Goal: Navigation & Orientation: Find specific page/section

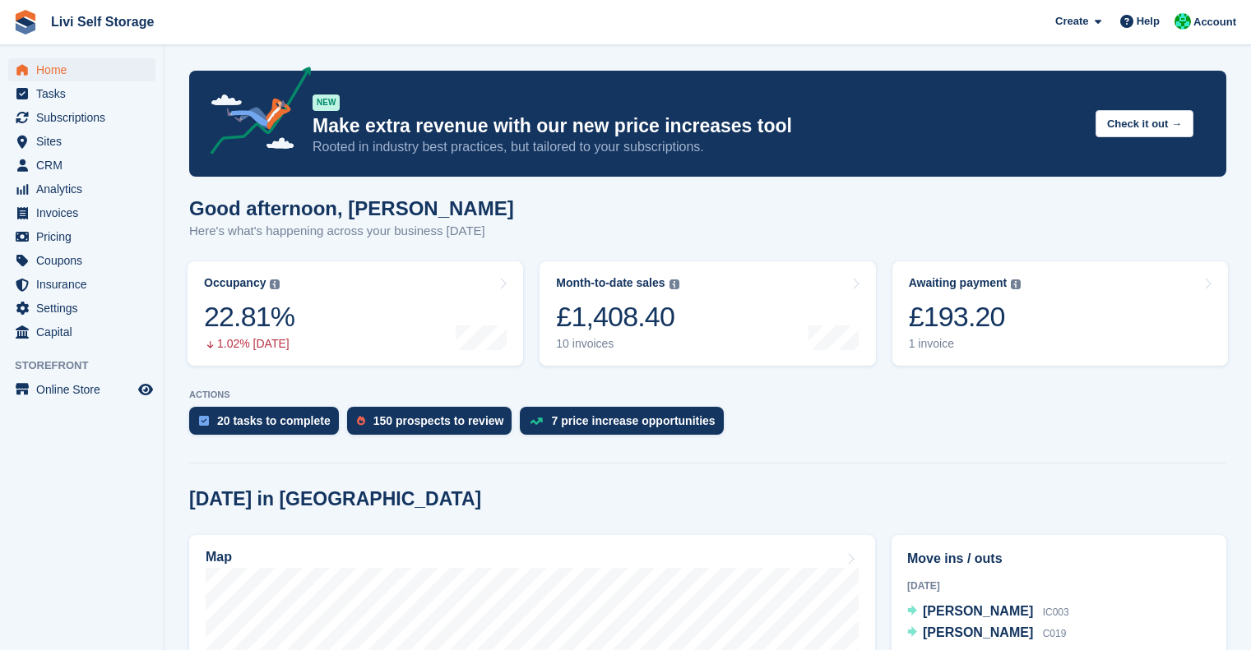
scroll to position [92, 0]
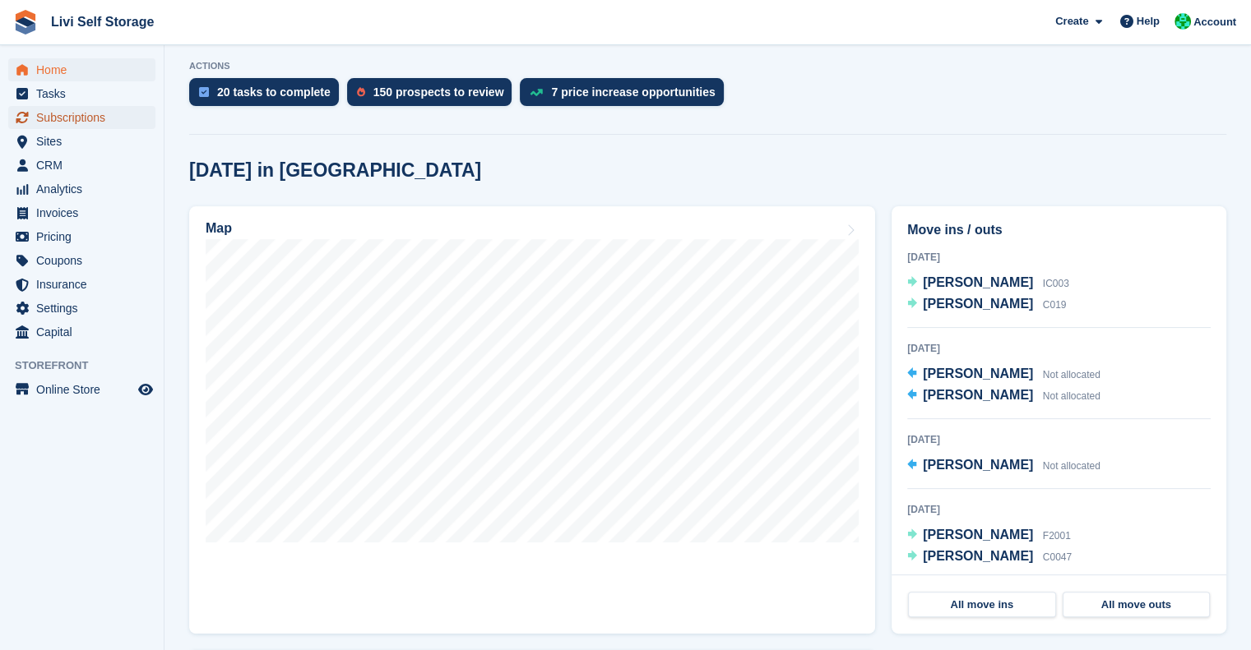
click at [67, 118] on span "Subscriptions" at bounding box center [85, 117] width 99 height 23
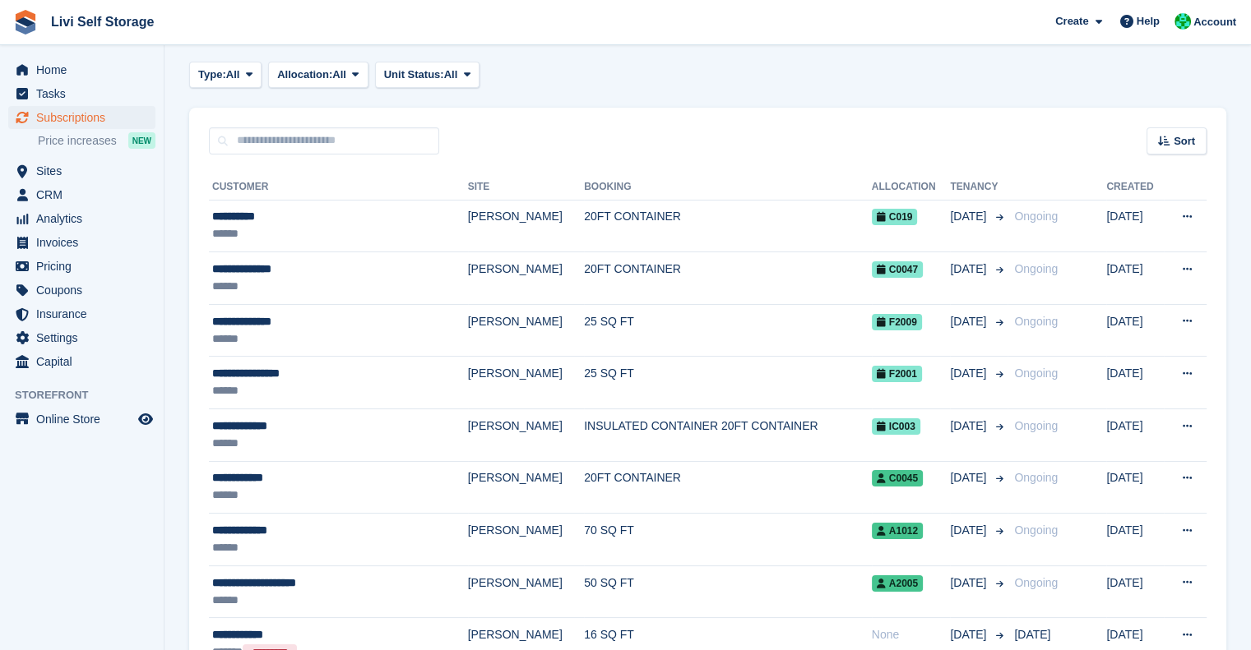
scroll to position [329, 0]
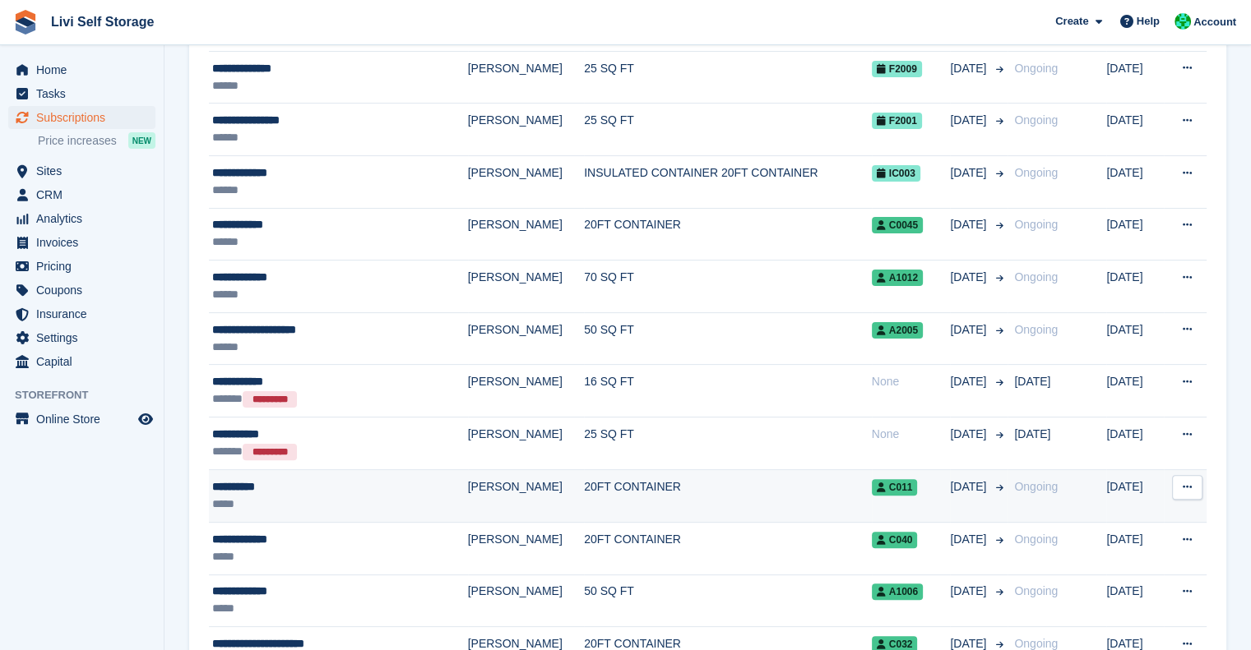
click at [620, 507] on td "20FT CONTAINER" at bounding box center [728, 496] width 288 height 53
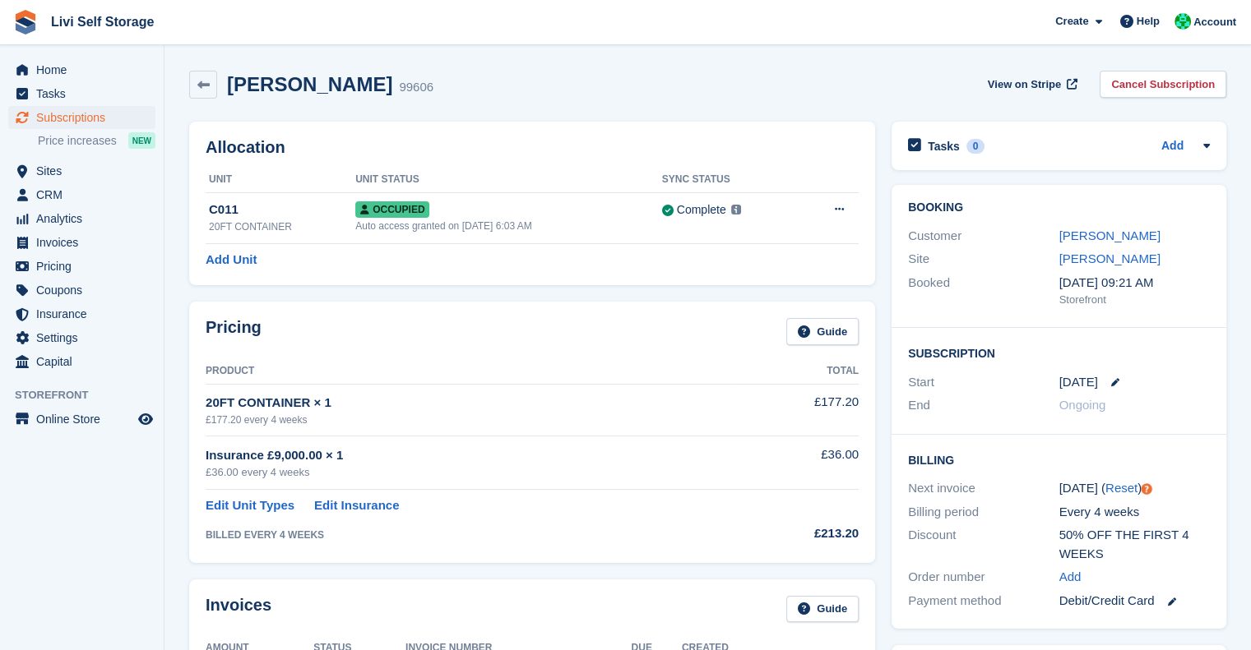
click at [219, 81] on div "Paul Barry 99606" at bounding box center [325, 85] width 216 height 24
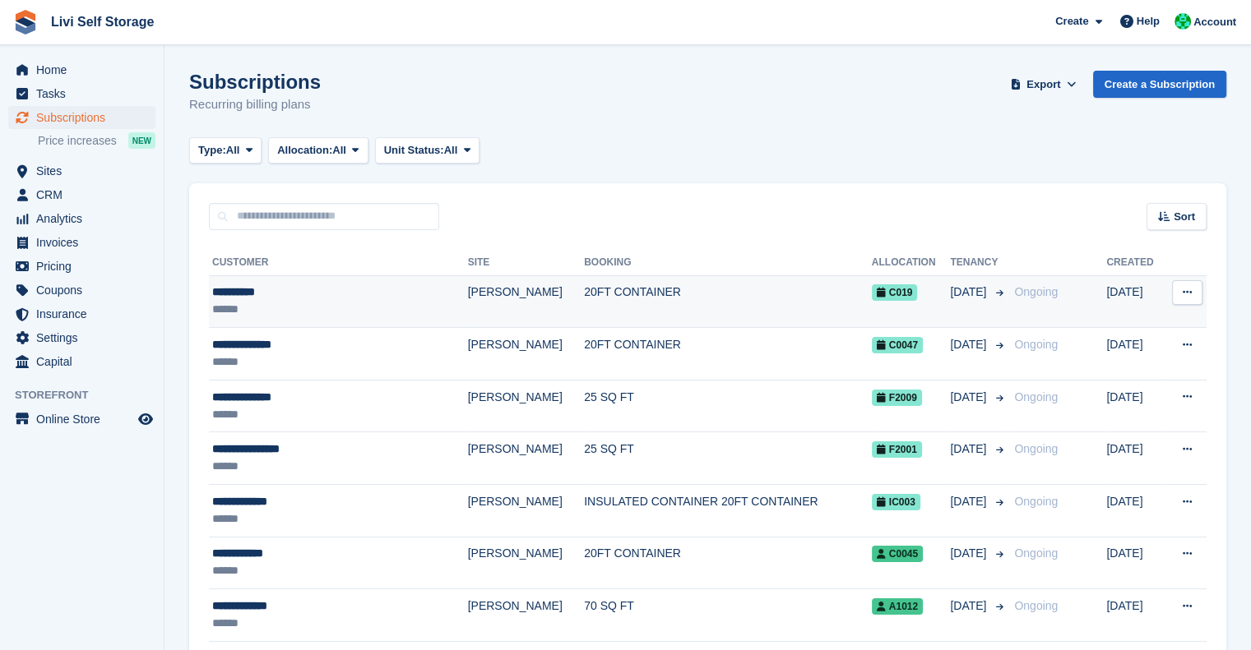
click at [499, 298] on td "[PERSON_NAME]" at bounding box center [526, 301] width 117 height 53
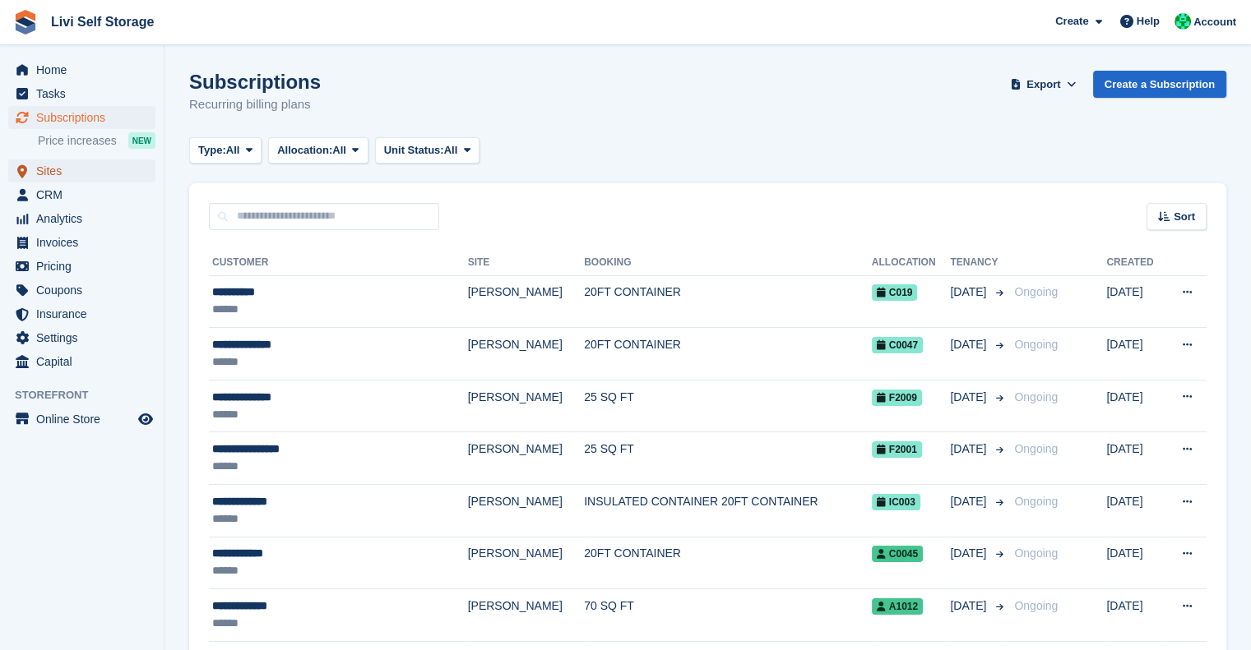
click at [57, 171] on span "Sites" at bounding box center [85, 171] width 99 height 23
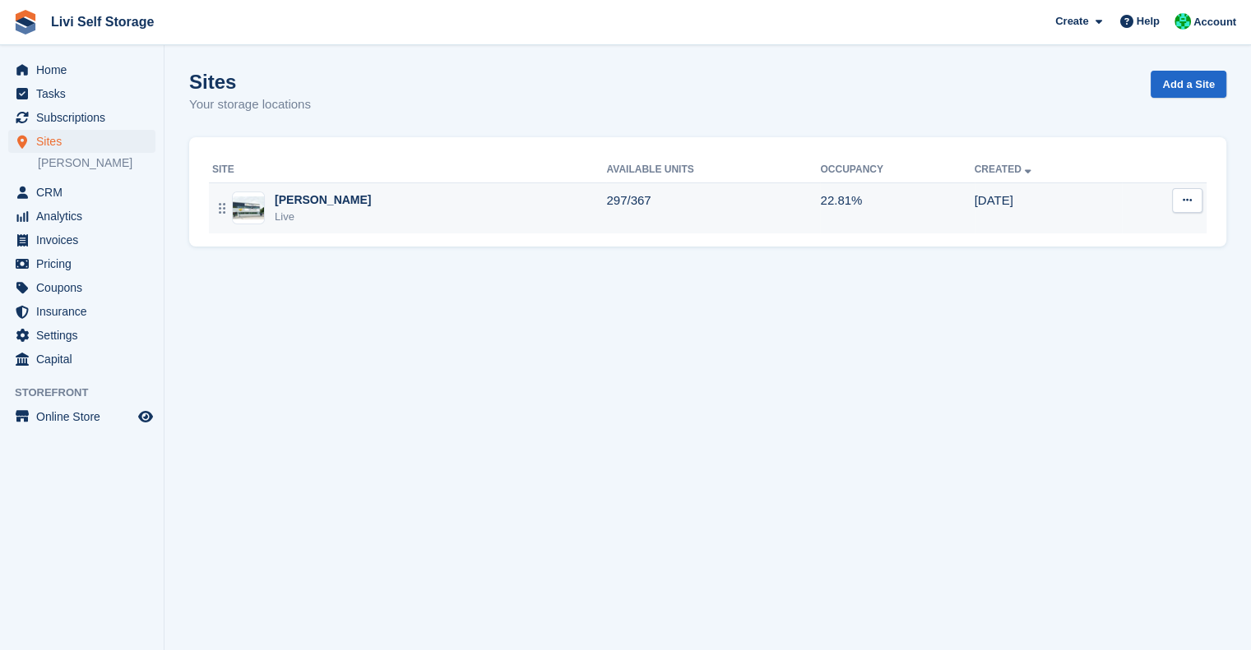
click at [352, 212] on div "Livingston Live" at bounding box center [409, 209] width 394 height 34
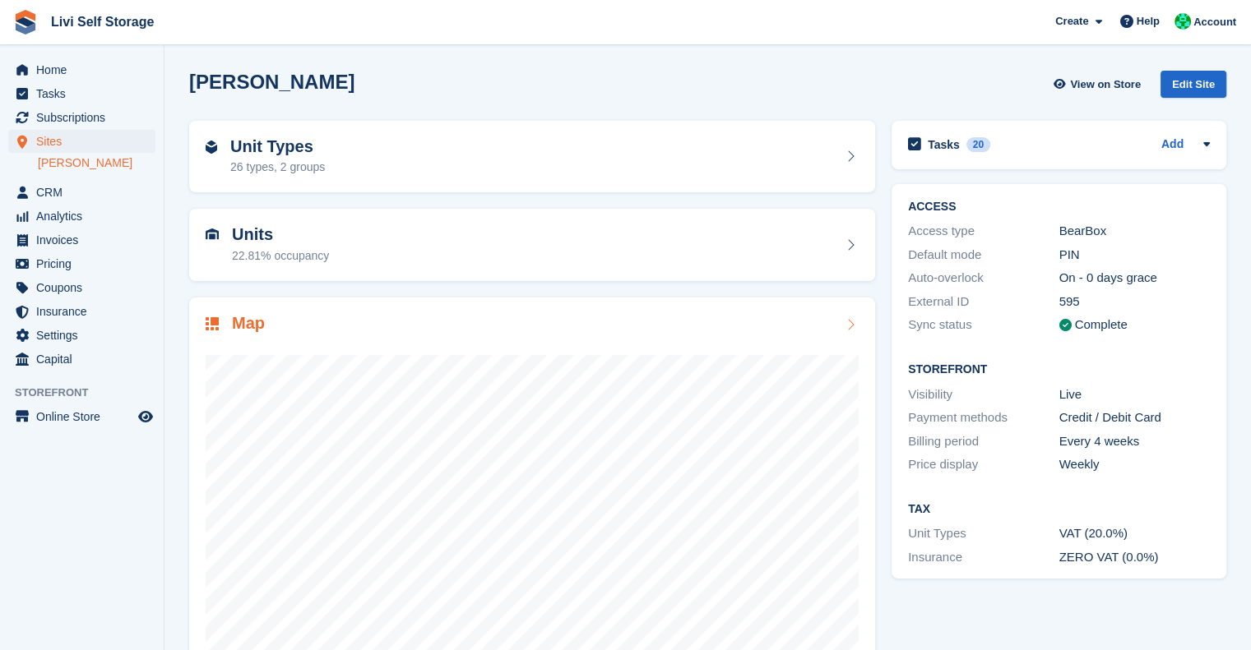
scroll to position [49, 0]
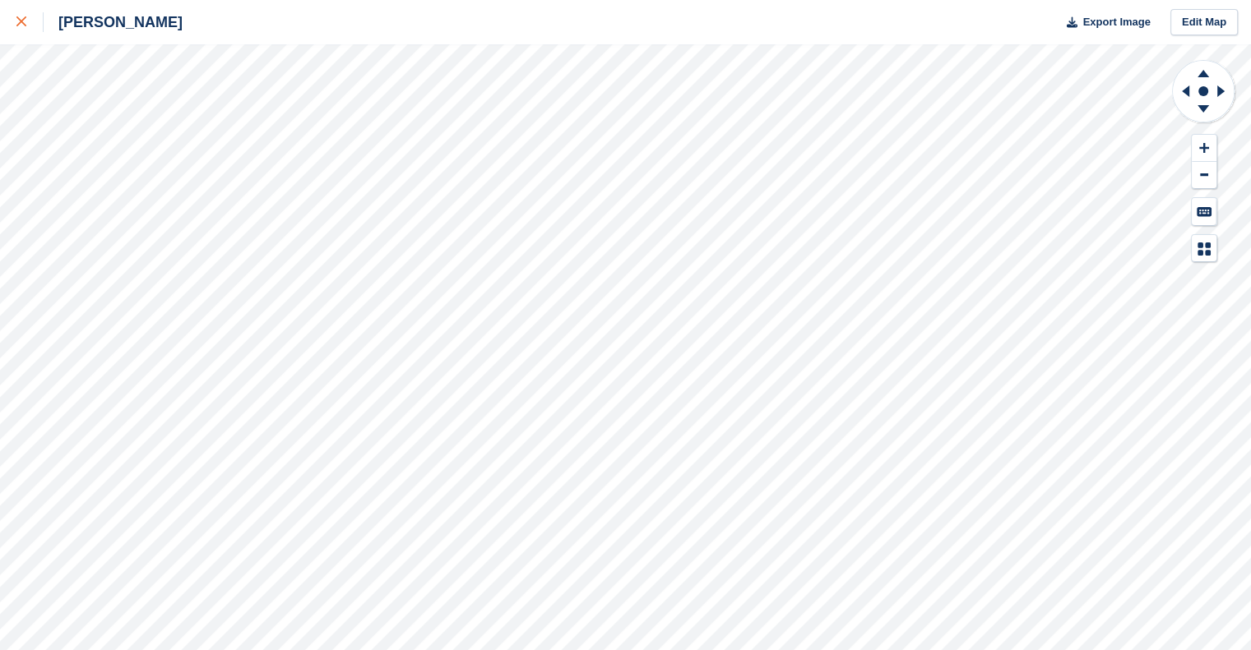
click at [9, 21] on link at bounding box center [22, 22] width 44 height 44
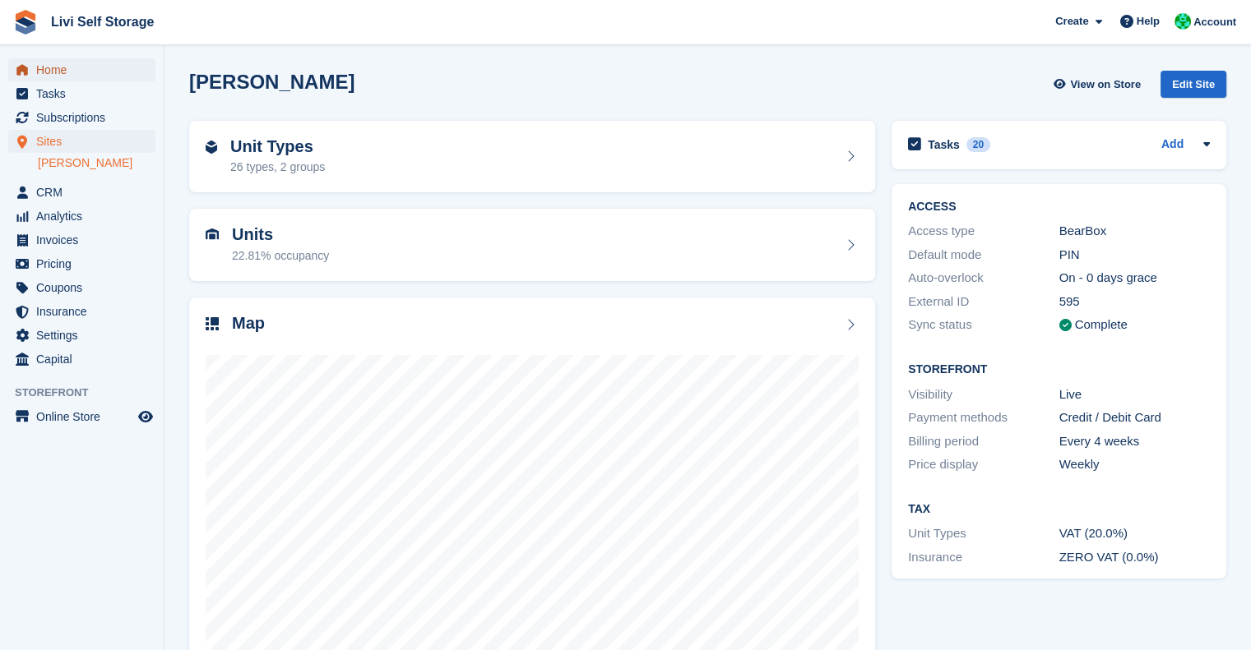
click at [57, 68] on span "Home" at bounding box center [85, 69] width 99 height 23
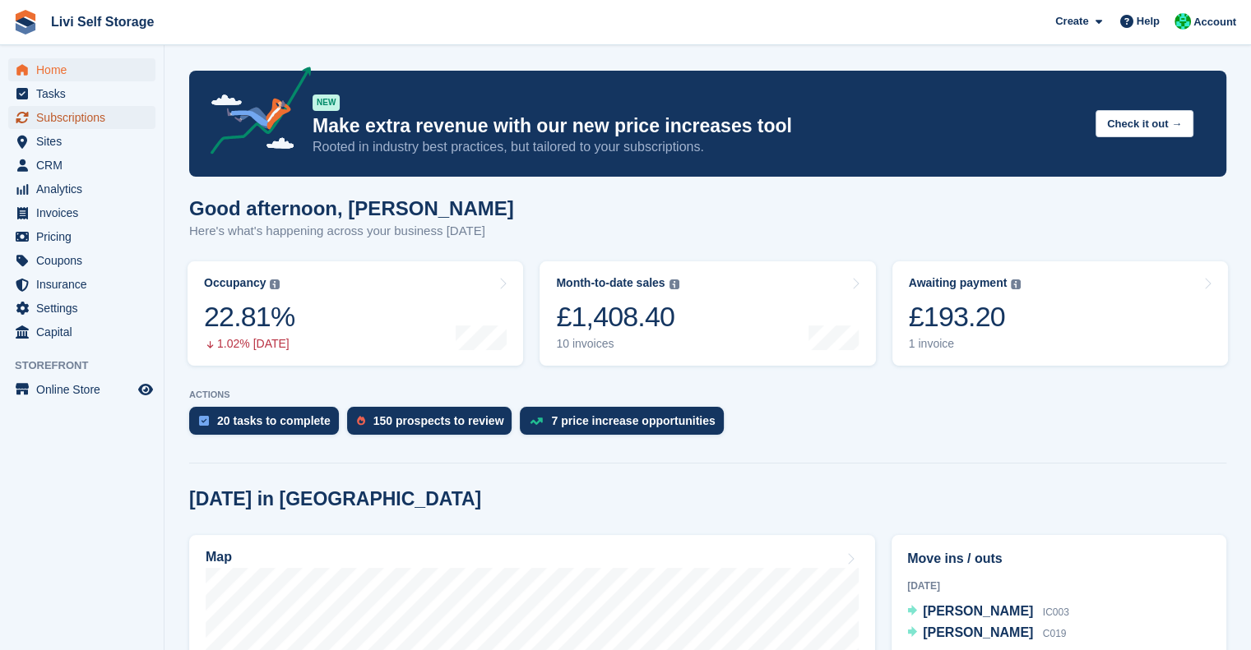
click at [66, 118] on span "Subscriptions" at bounding box center [85, 117] width 99 height 23
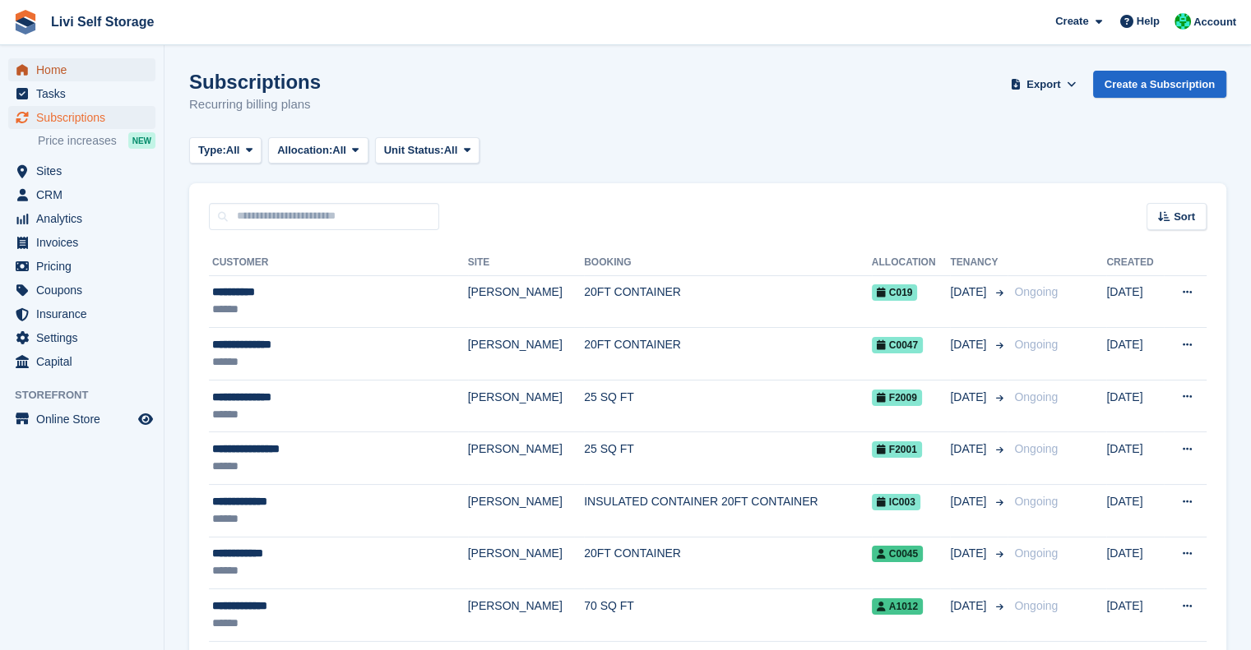
click at [53, 63] on span "Home" at bounding box center [85, 69] width 99 height 23
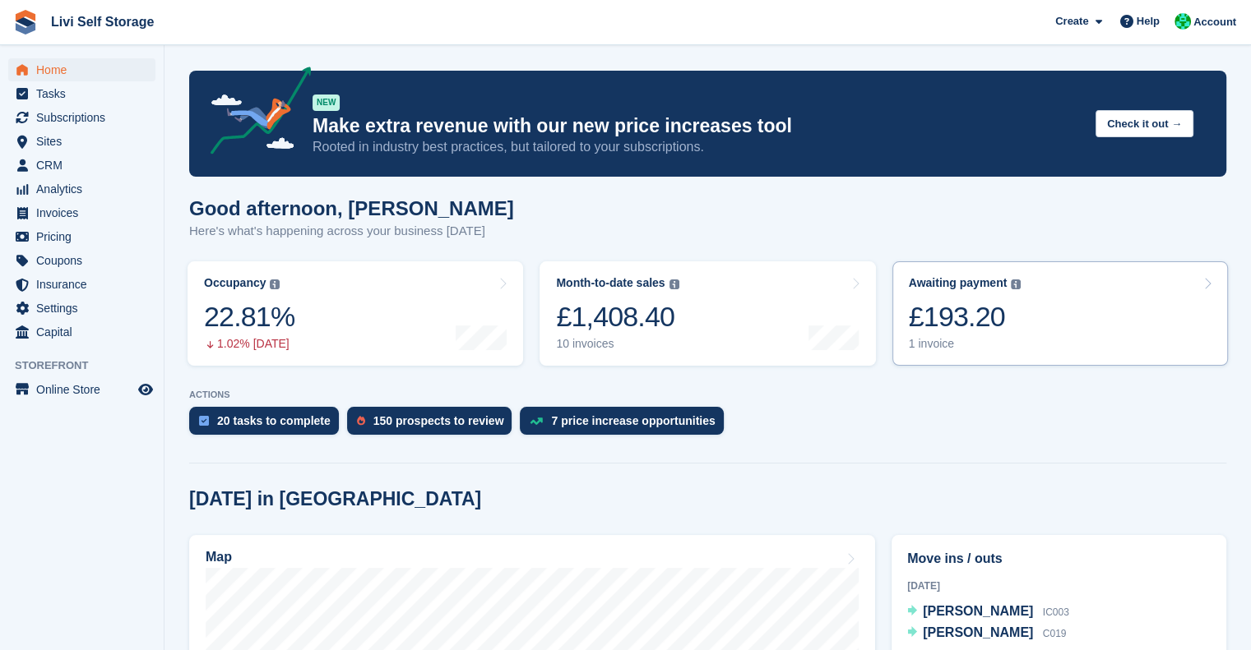
click at [951, 317] on div "£193.20" at bounding box center [965, 317] width 113 height 34
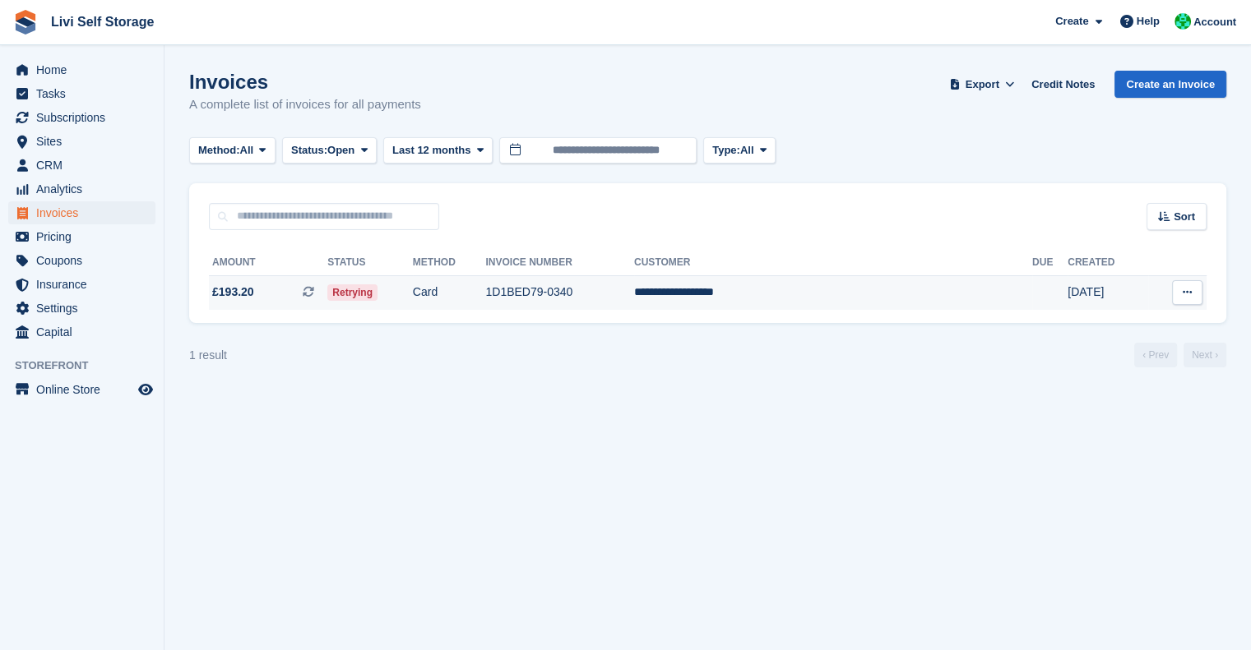
click at [798, 297] on td "**********" at bounding box center [833, 292] width 398 height 35
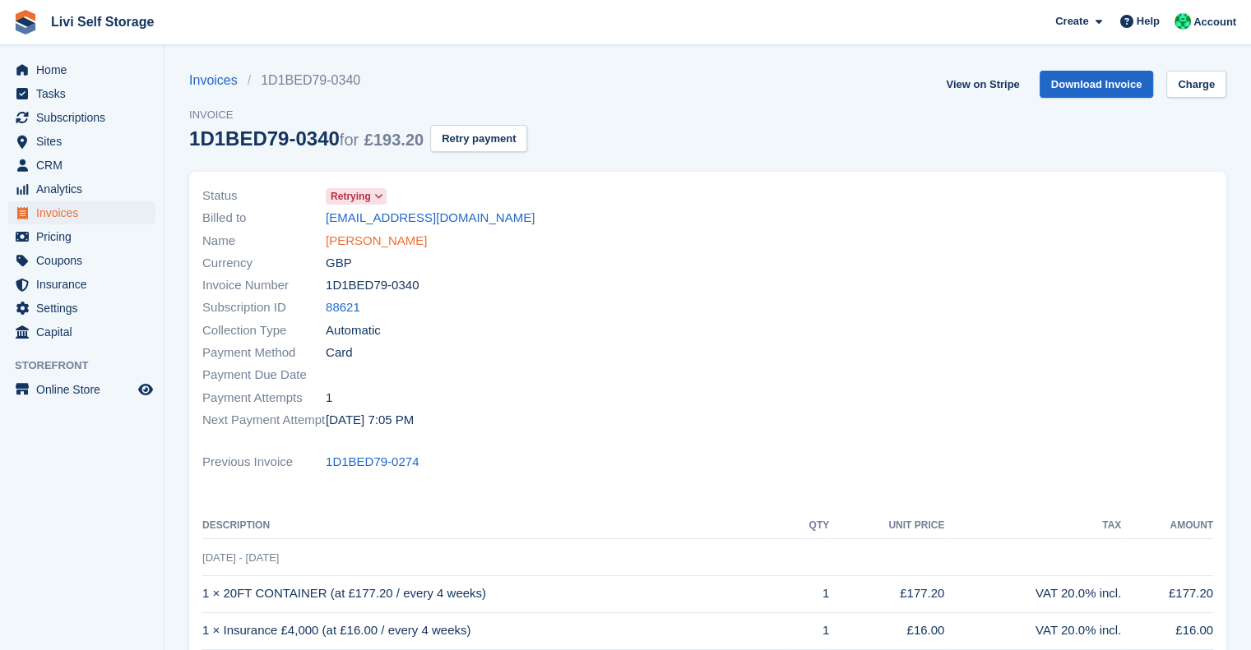
click at [361, 241] on link "Charlotte Middleton" at bounding box center [376, 241] width 101 height 19
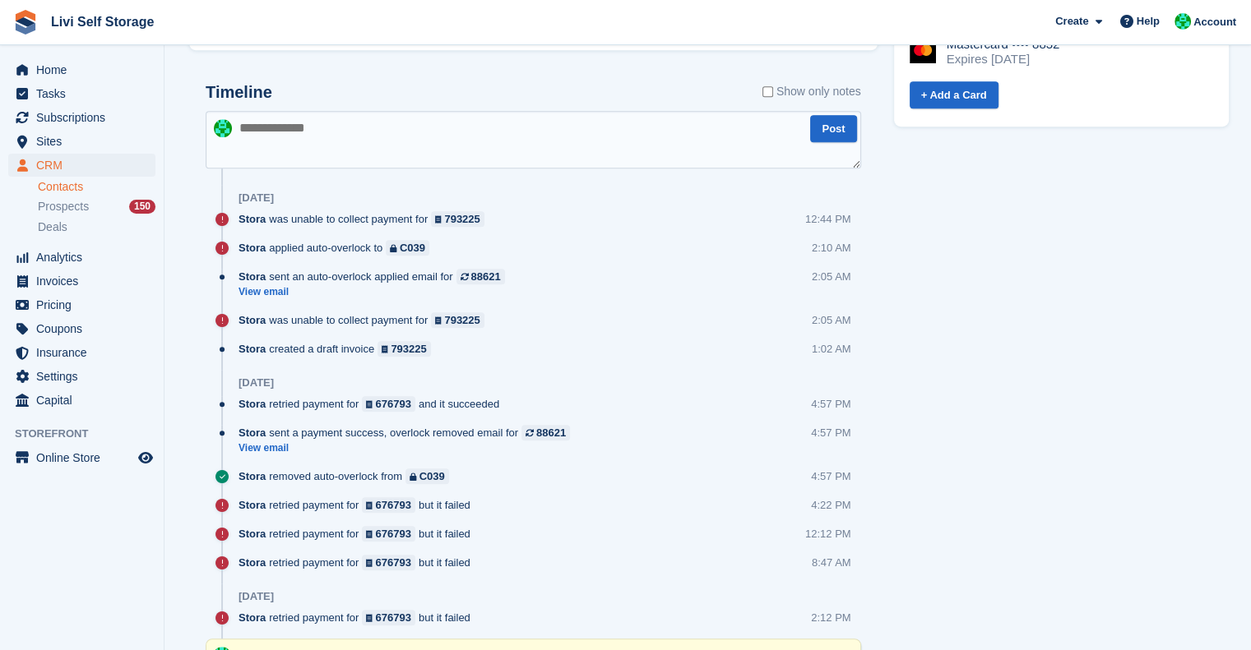
scroll to position [877, 0]
click at [257, 285] on link "View email" at bounding box center [375, 291] width 275 height 14
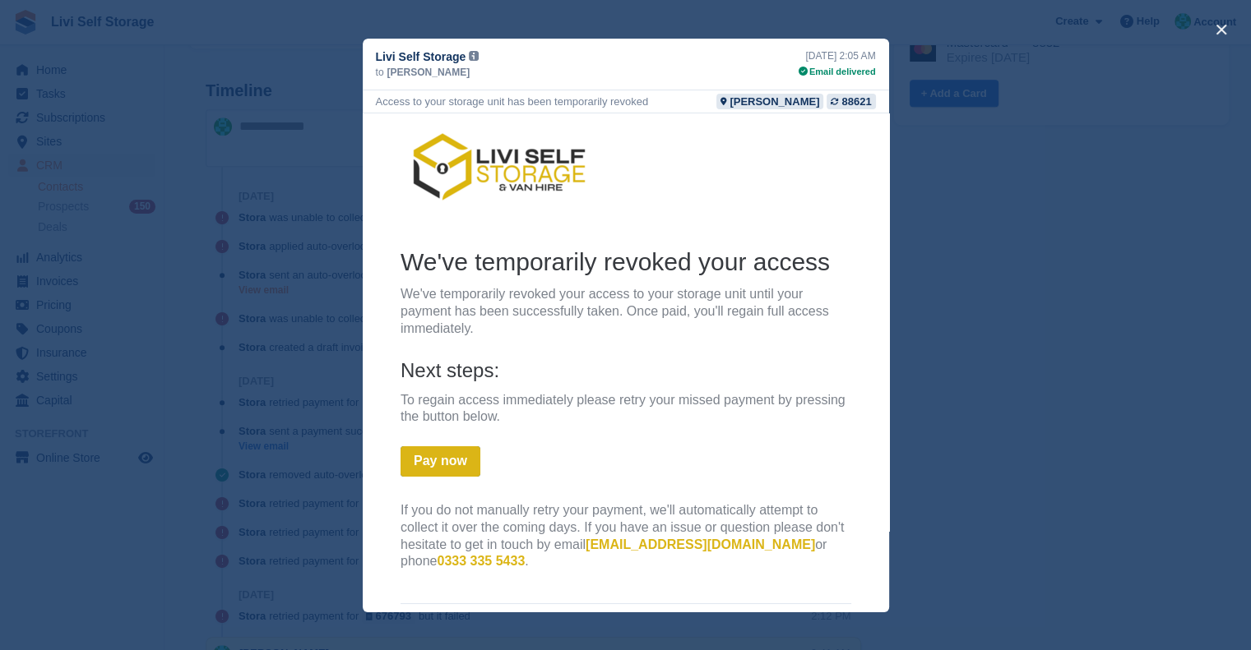
scroll to position [0, 0]
click at [1169, 282] on div "close" at bounding box center [625, 325] width 1251 height 650
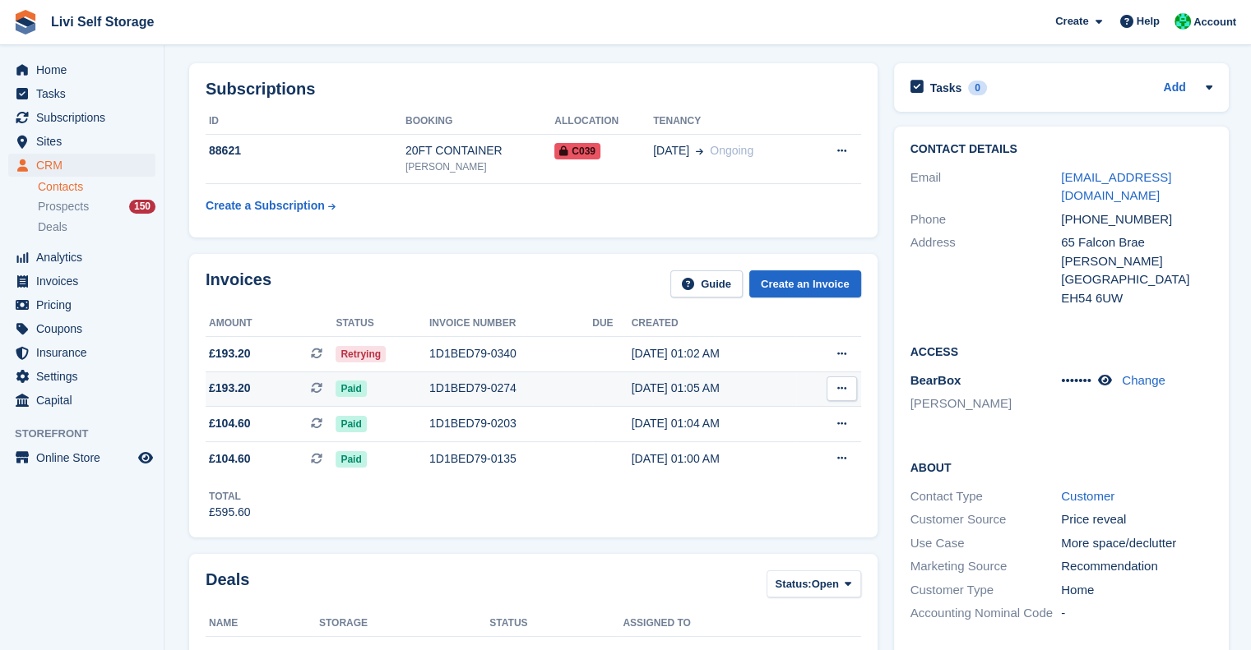
scroll to position [59, 0]
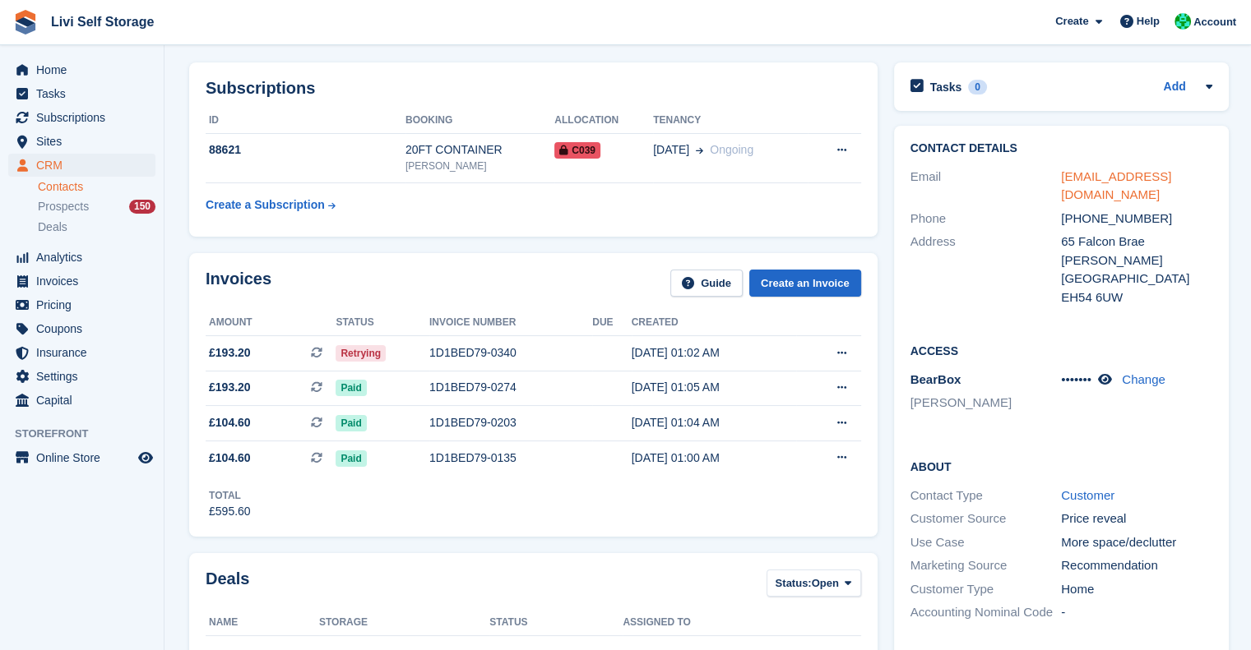
click at [1129, 177] on link "calchal@hotmail.co.uk" at bounding box center [1116, 185] width 110 height 33
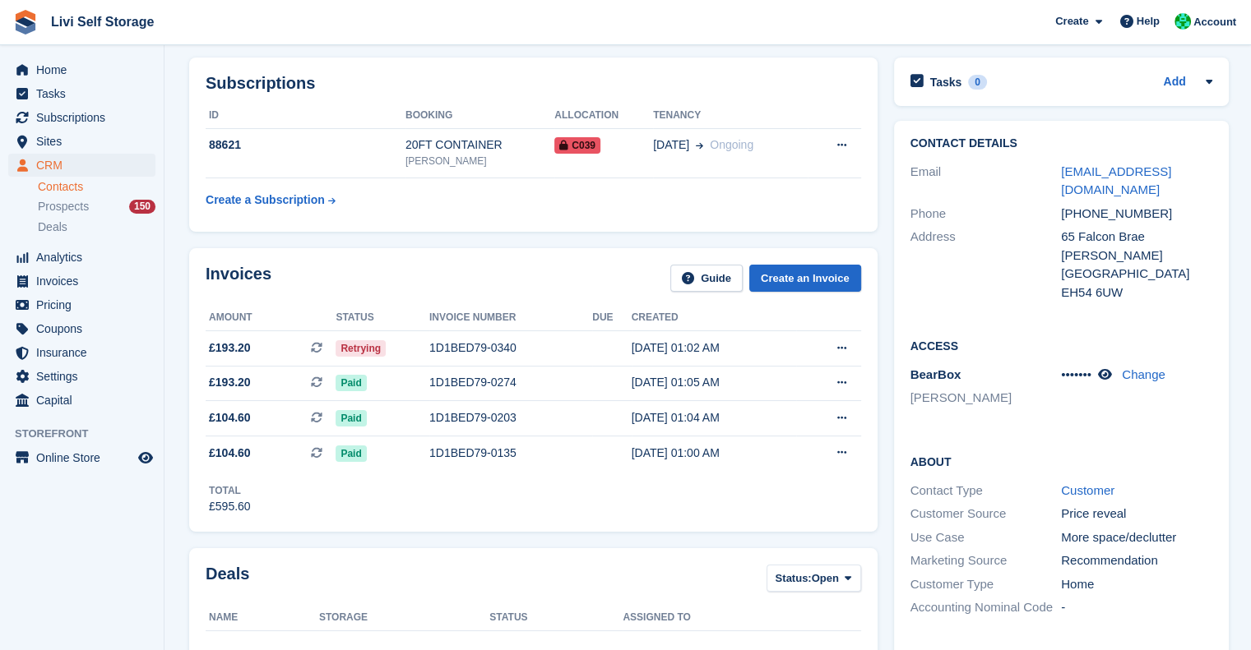
scroll to position [0, 0]
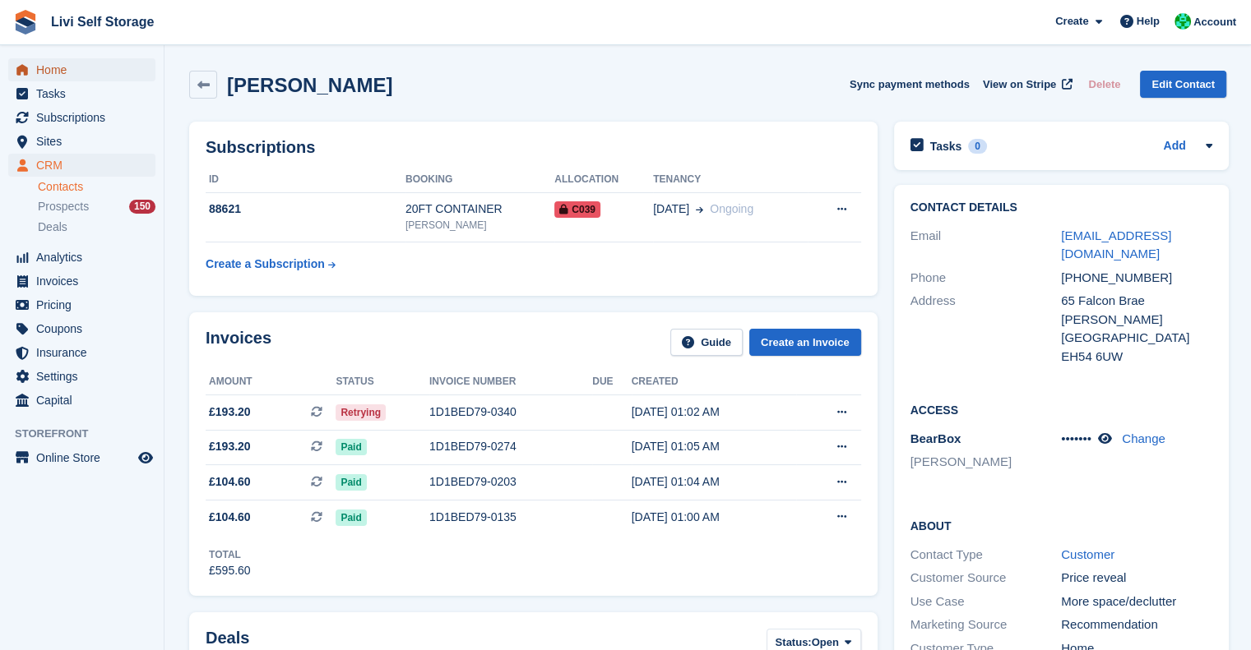
click at [60, 69] on span "Home" at bounding box center [85, 69] width 99 height 23
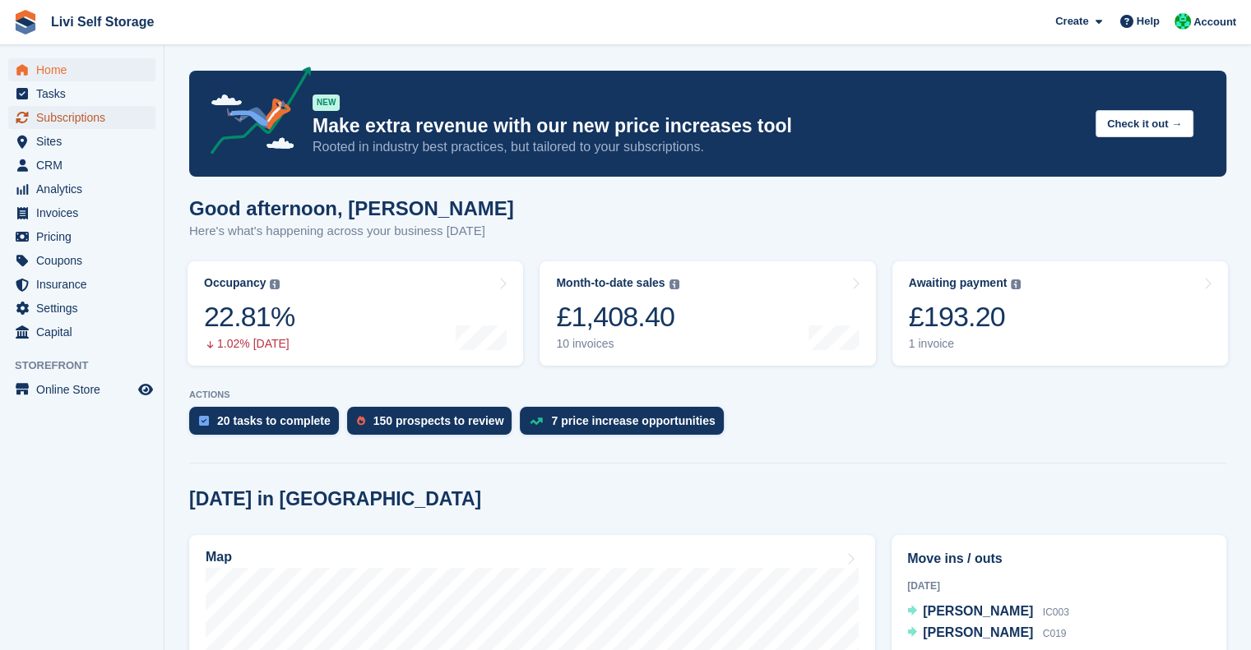
click at [67, 114] on span "Subscriptions" at bounding box center [85, 117] width 99 height 23
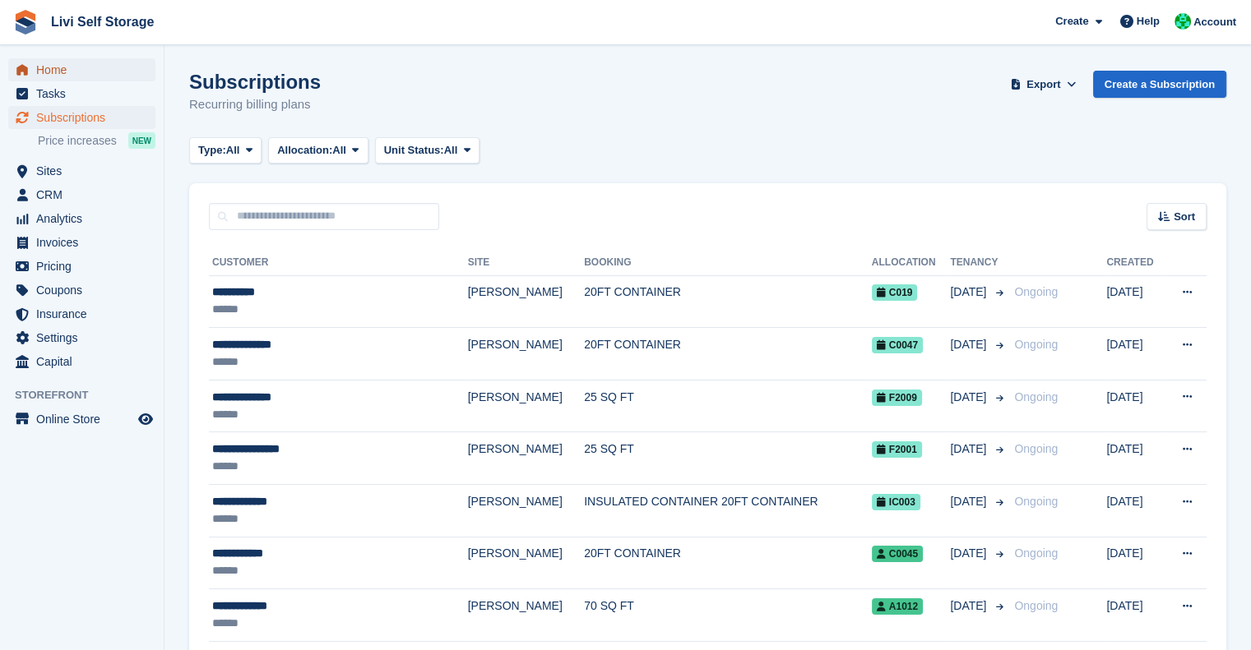
click at [36, 71] on span "Home" at bounding box center [85, 69] width 99 height 23
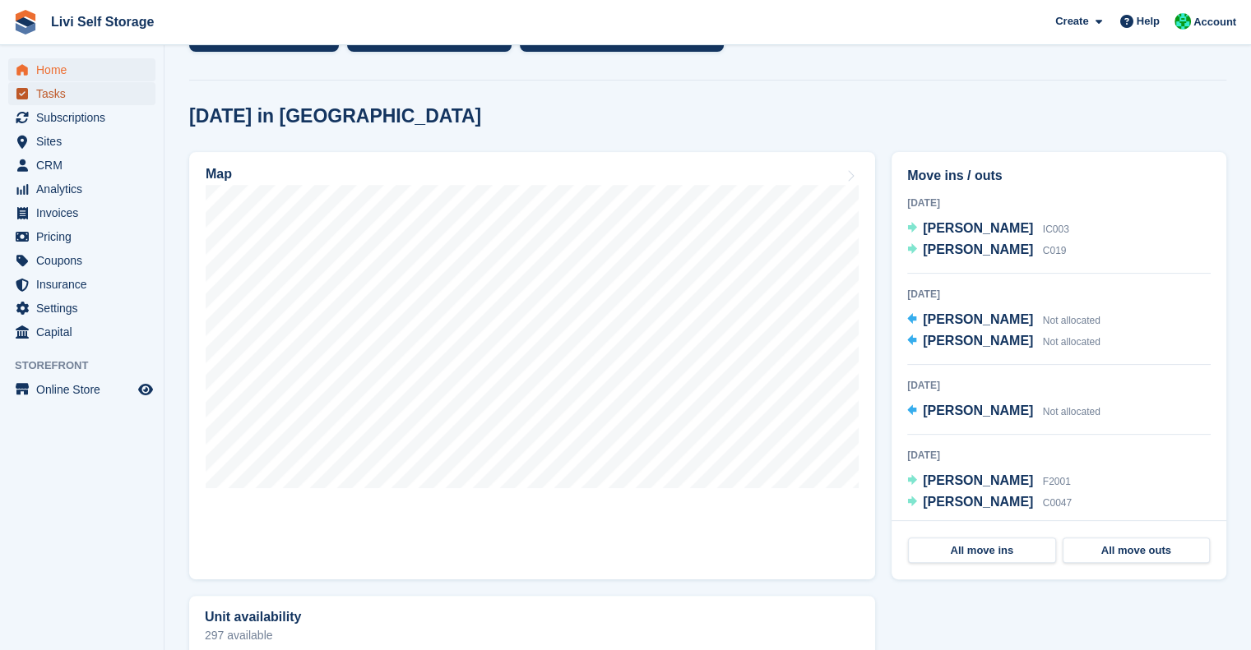
click at [53, 101] on span "Tasks" at bounding box center [85, 93] width 99 height 23
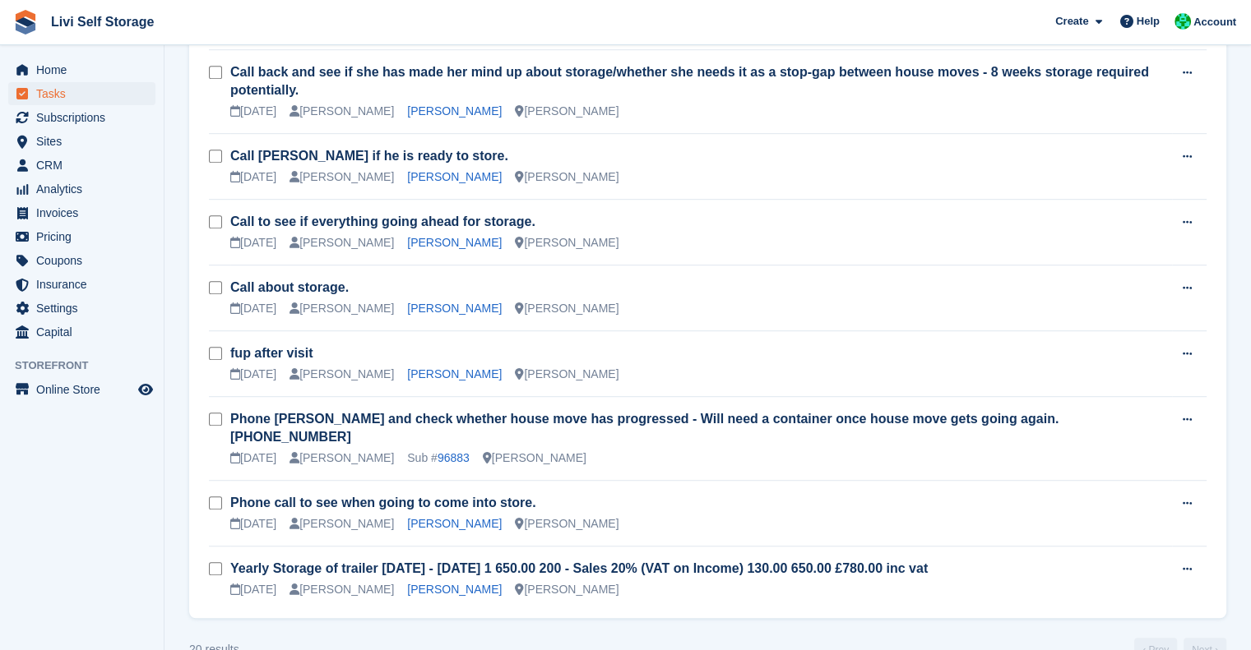
scroll to position [988, 0]
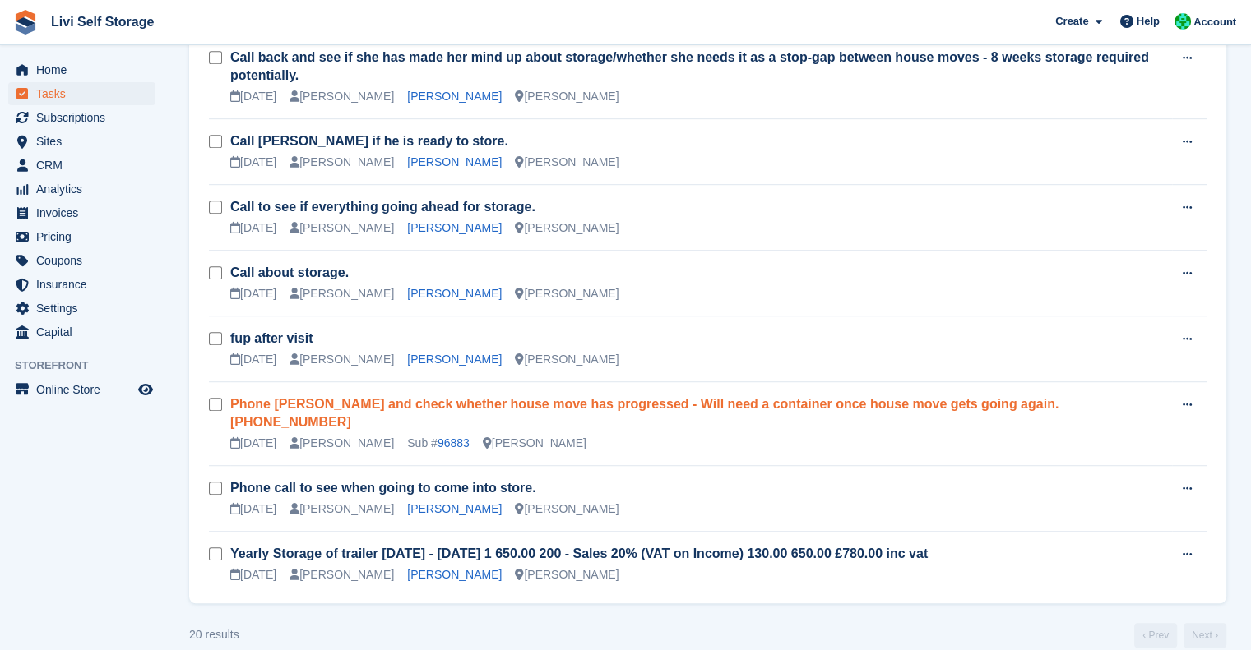
click at [615, 402] on link "Phone Ross and check whether house move has progressed - Will need a container …" at bounding box center [644, 413] width 828 height 32
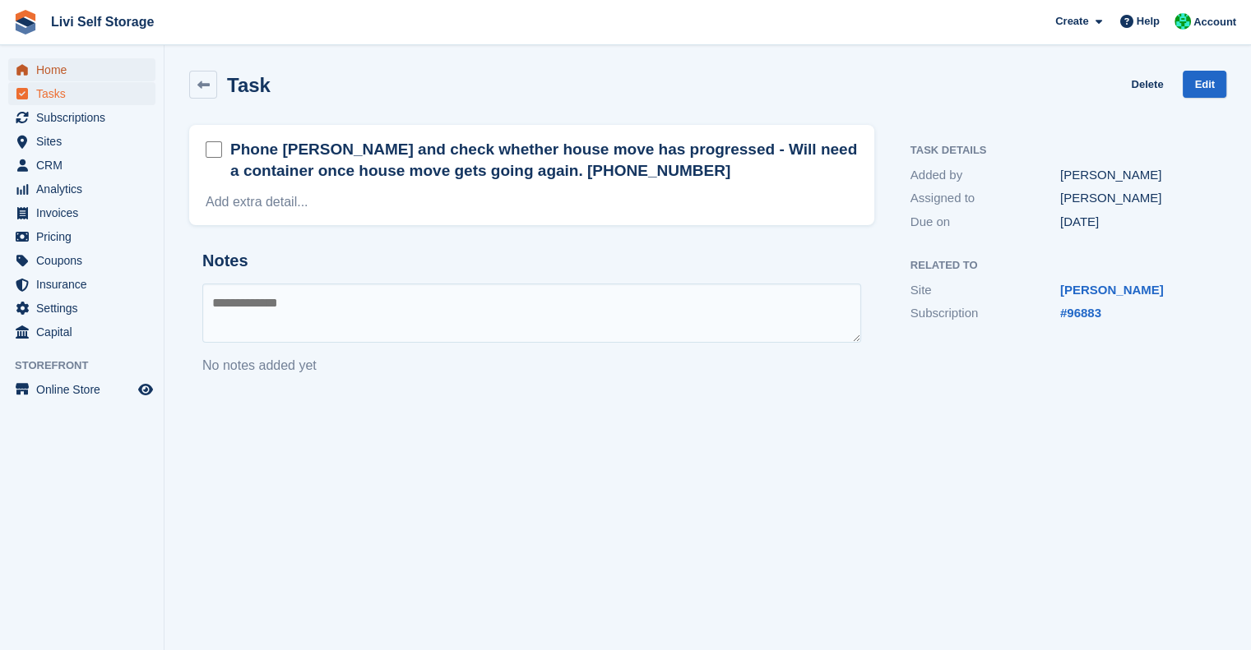
click at [66, 68] on span "Home" at bounding box center [85, 69] width 99 height 23
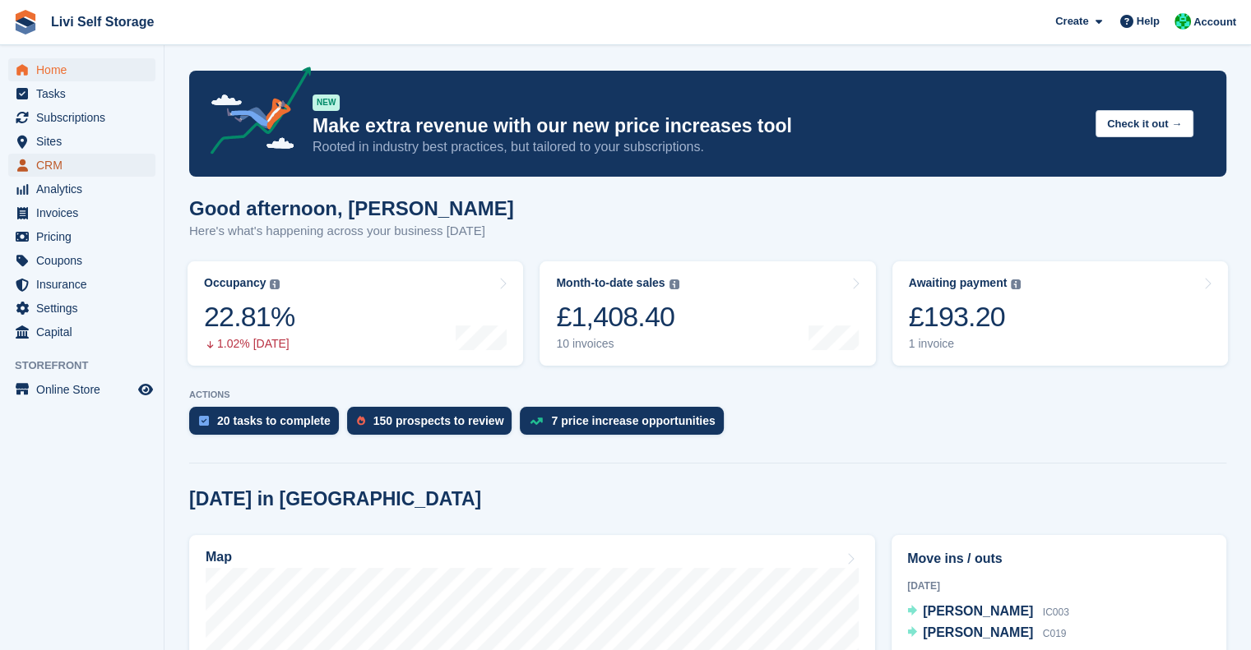
click at [53, 162] on span "CRM" at bounding box center [85, 165] width 99 height 23
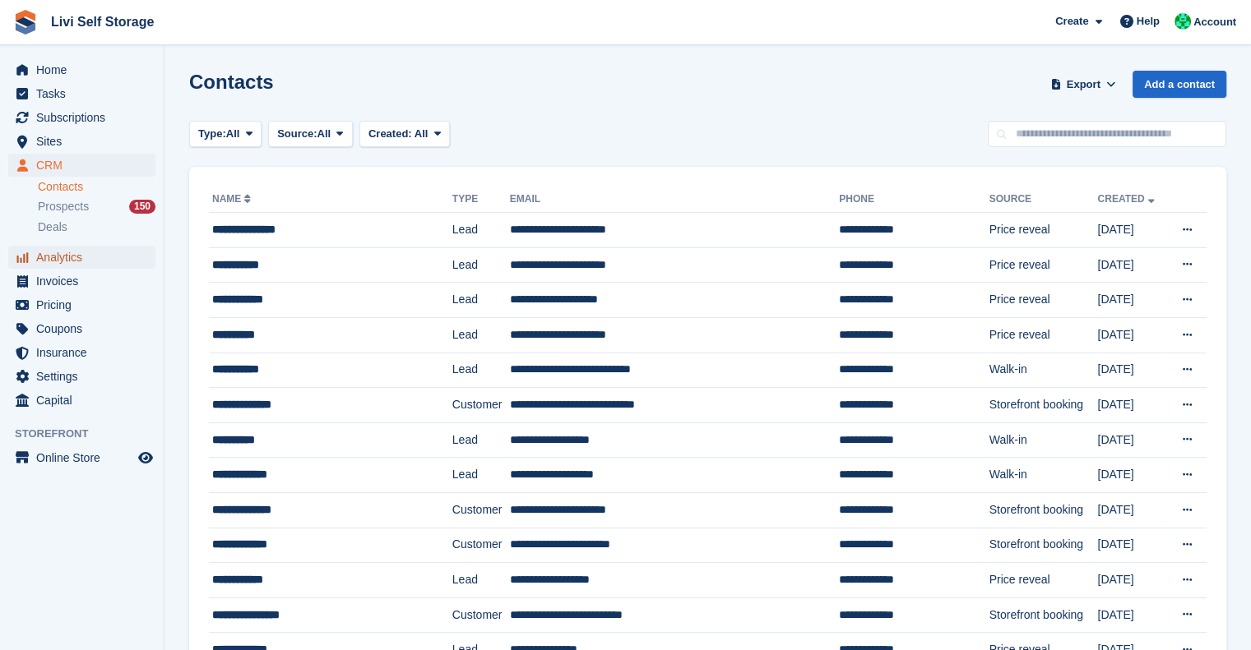
click at [61, 254] on span "Analytics" at bounding box center [85, 257] width 99 height 23
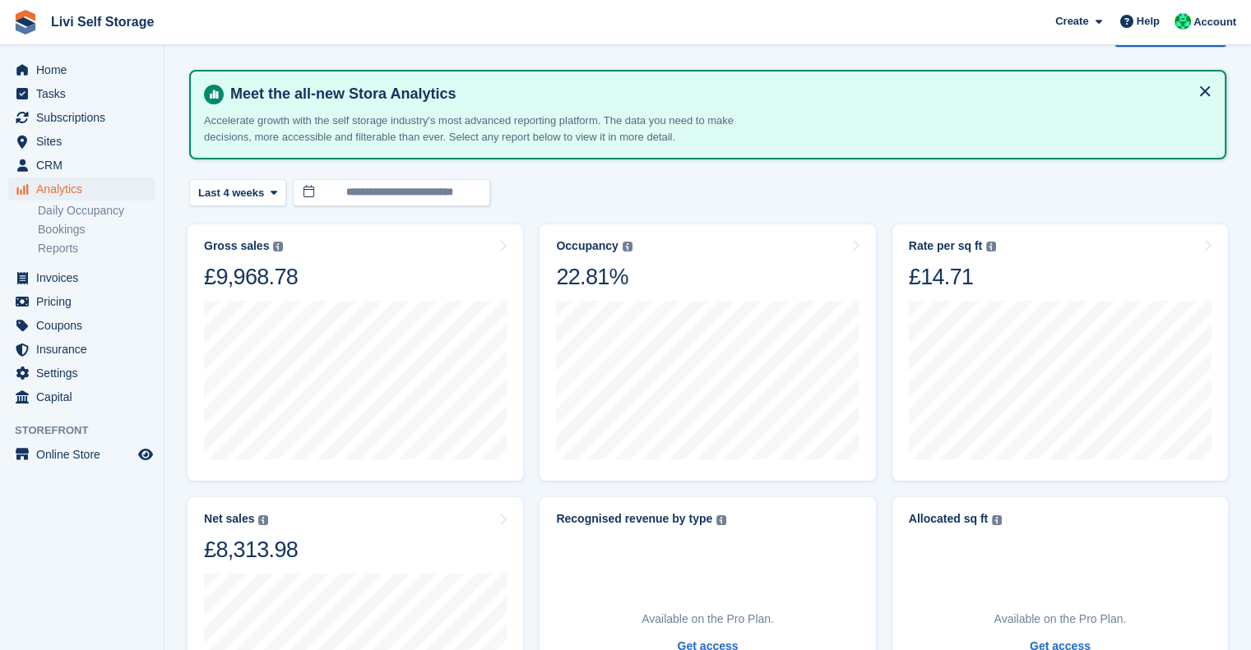
scroll to position [52, 0]
click at [244, 190] on span "Last 4 weeks" at bounding box center [231, 192] width 66 height 16
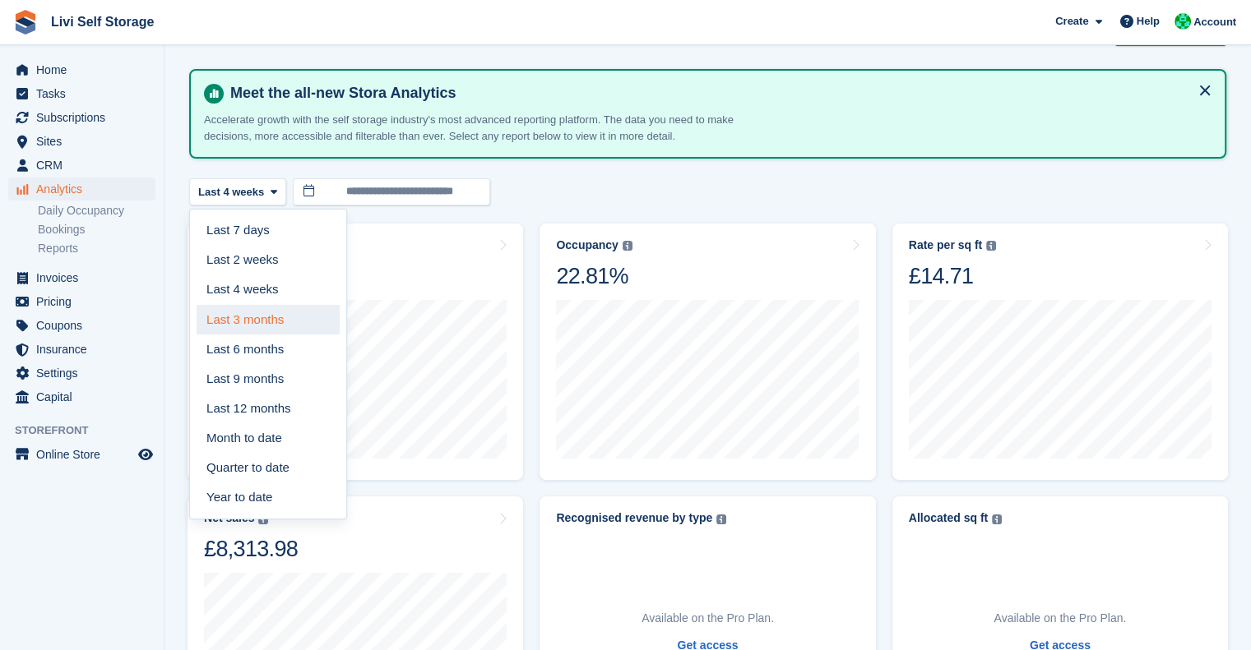
click at [246, 320] on link "Last 3 months" at bounding box center [268, 320] width 143 height 30
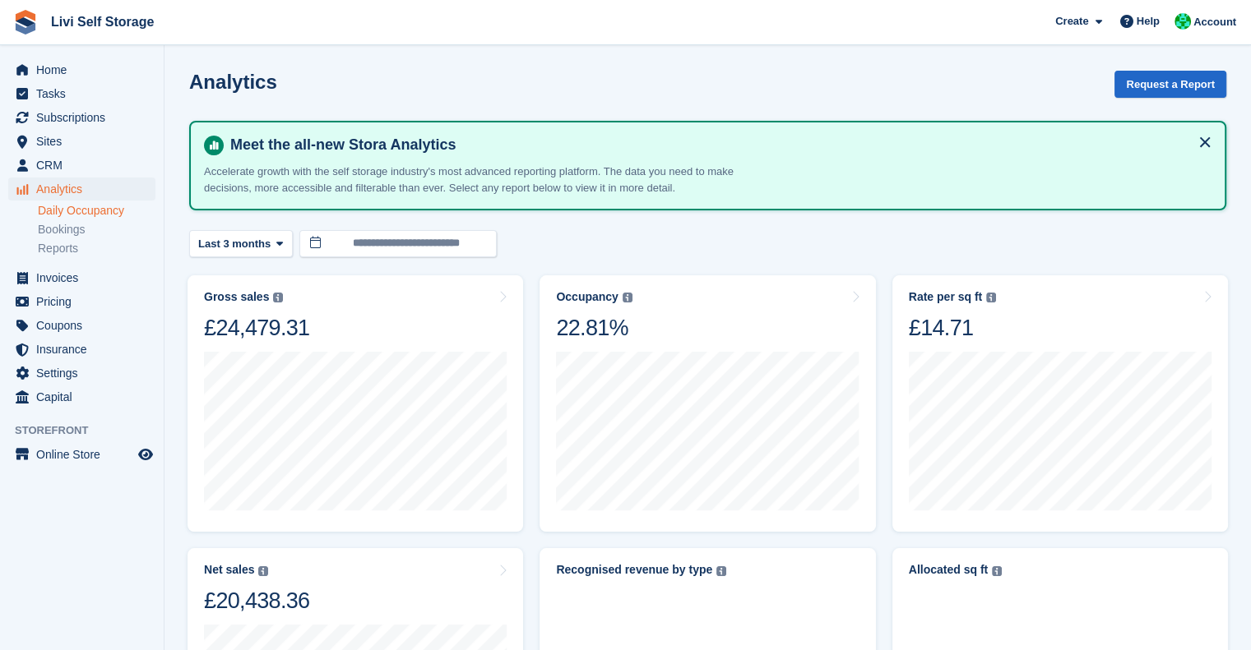
click at [76, 206] on link "Daily Occupancy" at bounding box center [97, 211] width 118 height 16
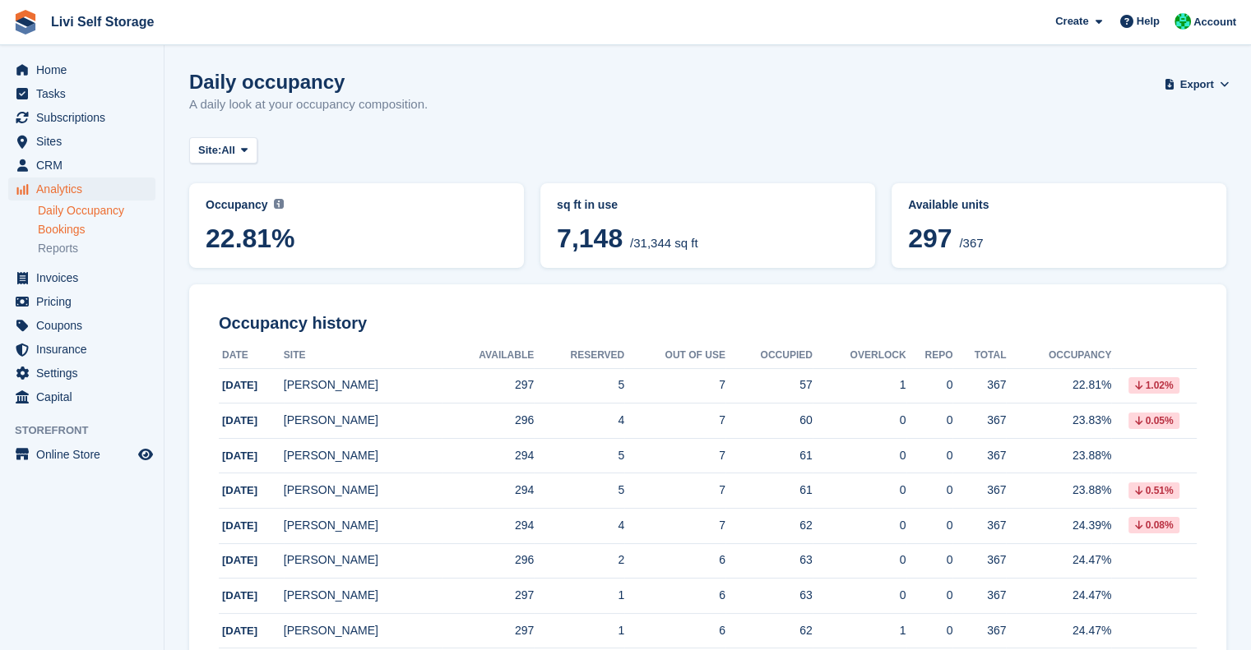
click at [66, 230] on link "Bookings" at bounding box center [97, 230] width 118 height 16
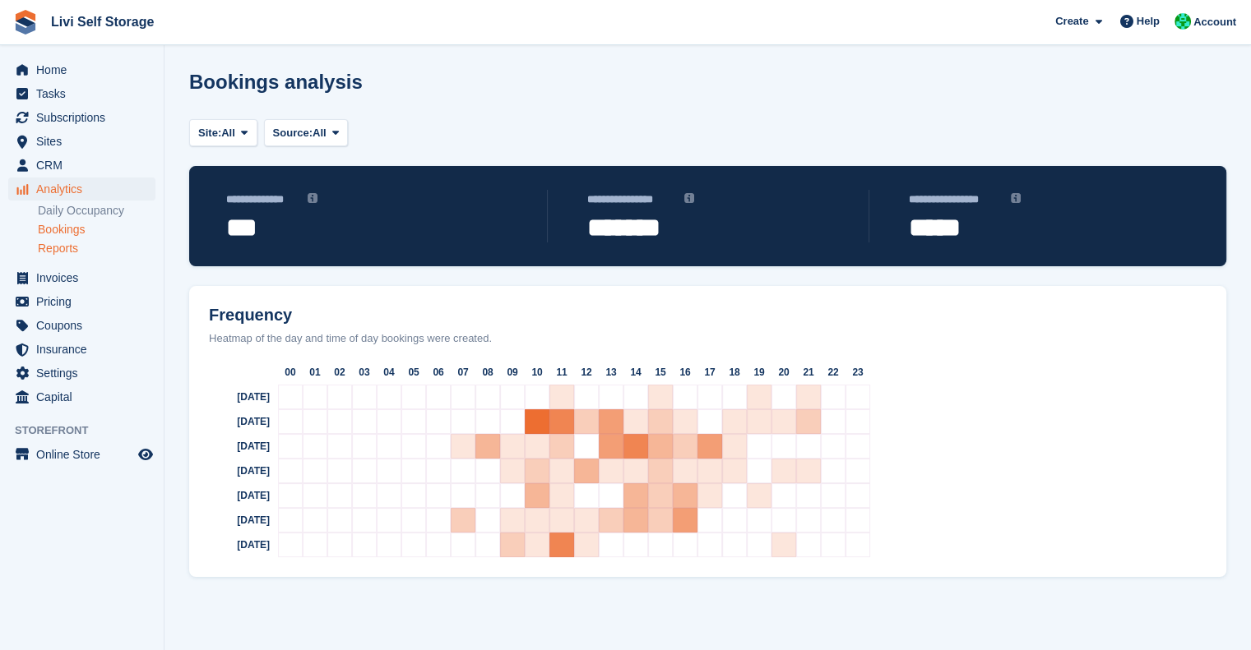
click at [75, 255] on link "Reports" at bounding box center [97, 249] width 118 height 16
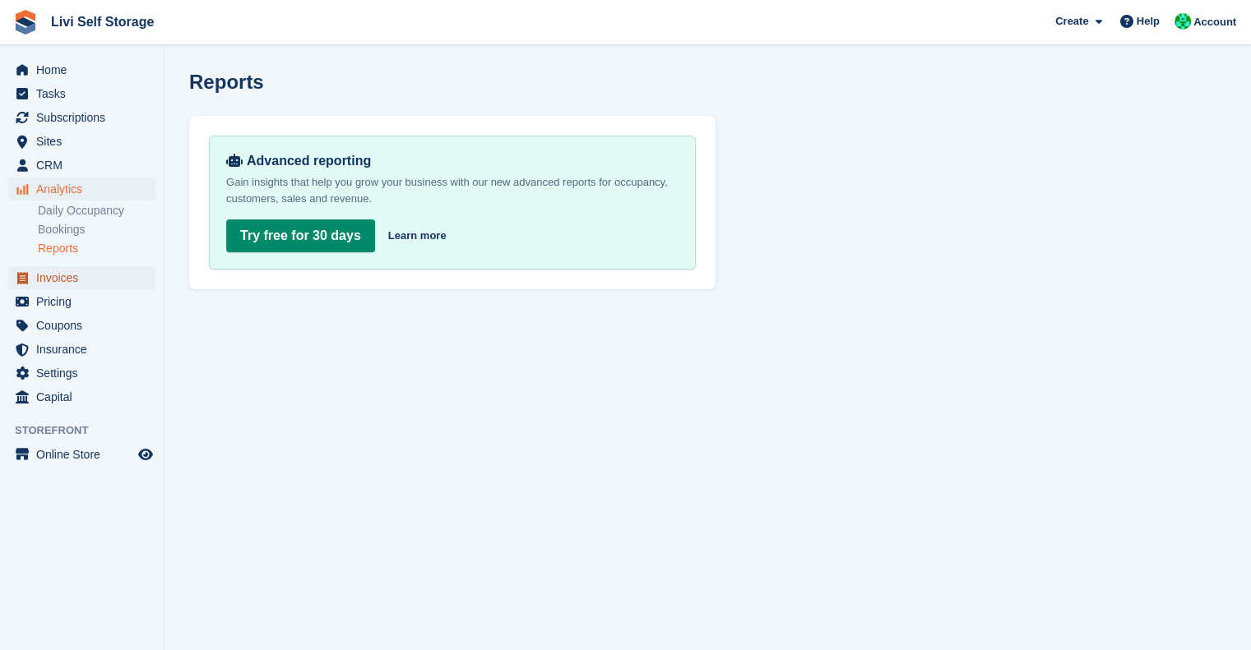
click at [49, 272] on span "Invoices" at bounding box center [85, 277] width 99 height 23
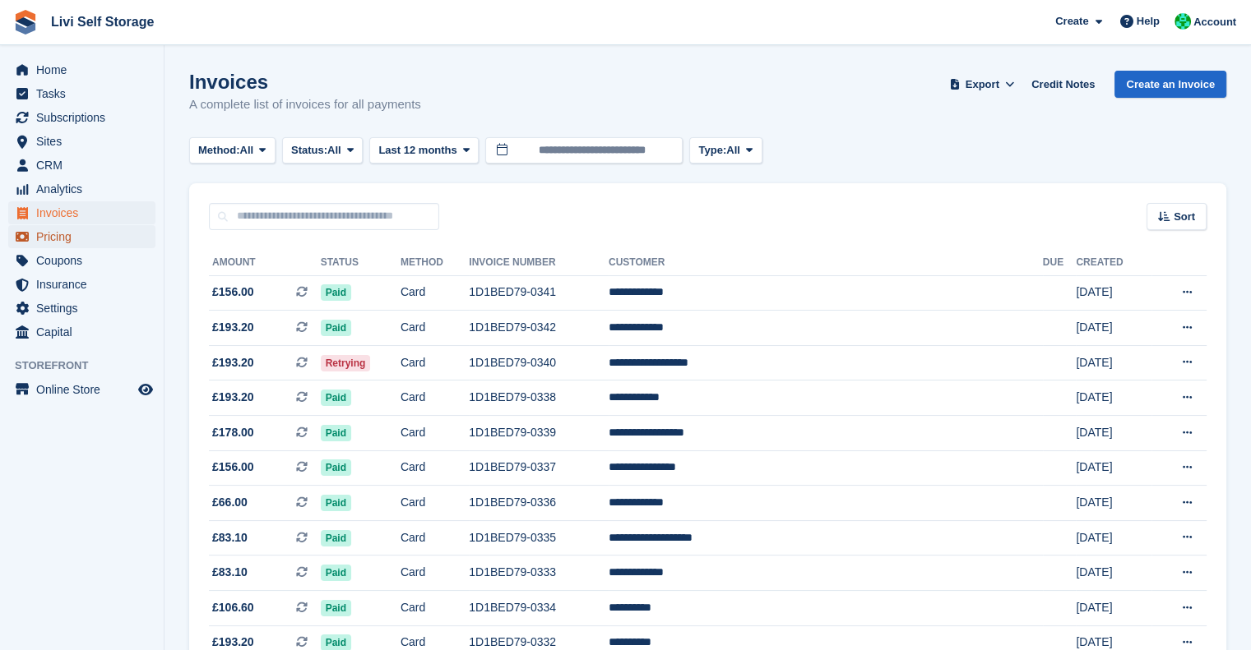
click at [56, 234] on span "Pricing" at bounding box center [85, 236] width 99 height 23
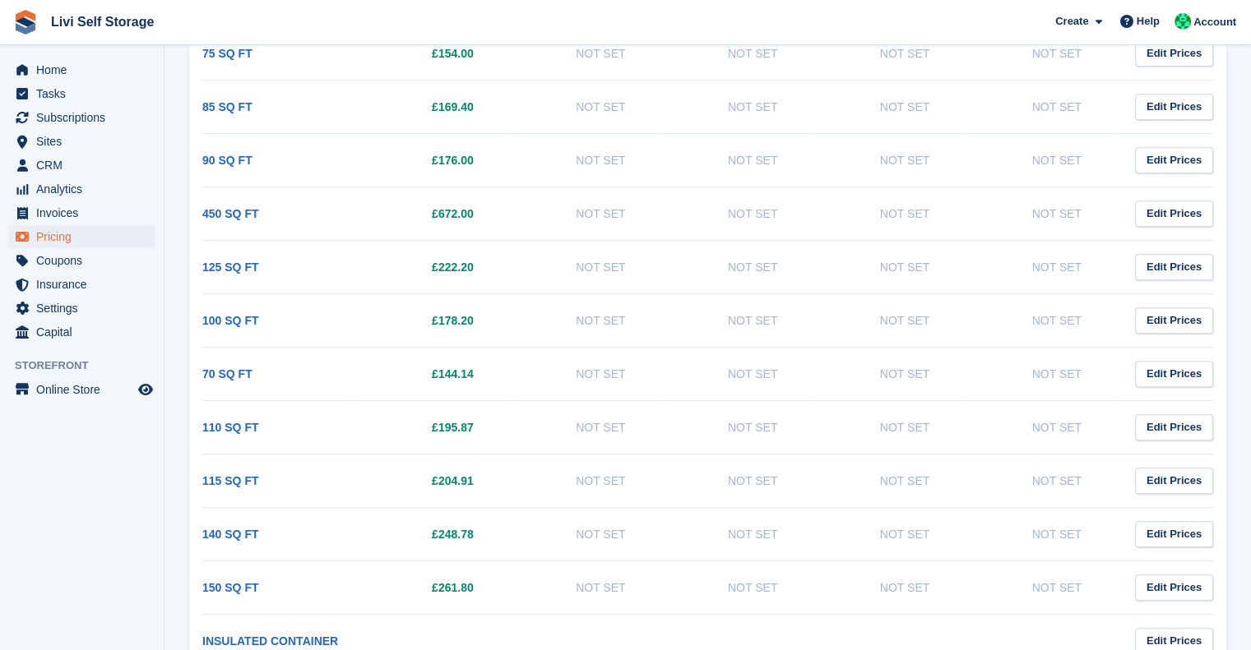
scroll to position [710, 0]
click at [681, 361] on td "Not Set" at bounding box center [734, 372] width 152 height 53
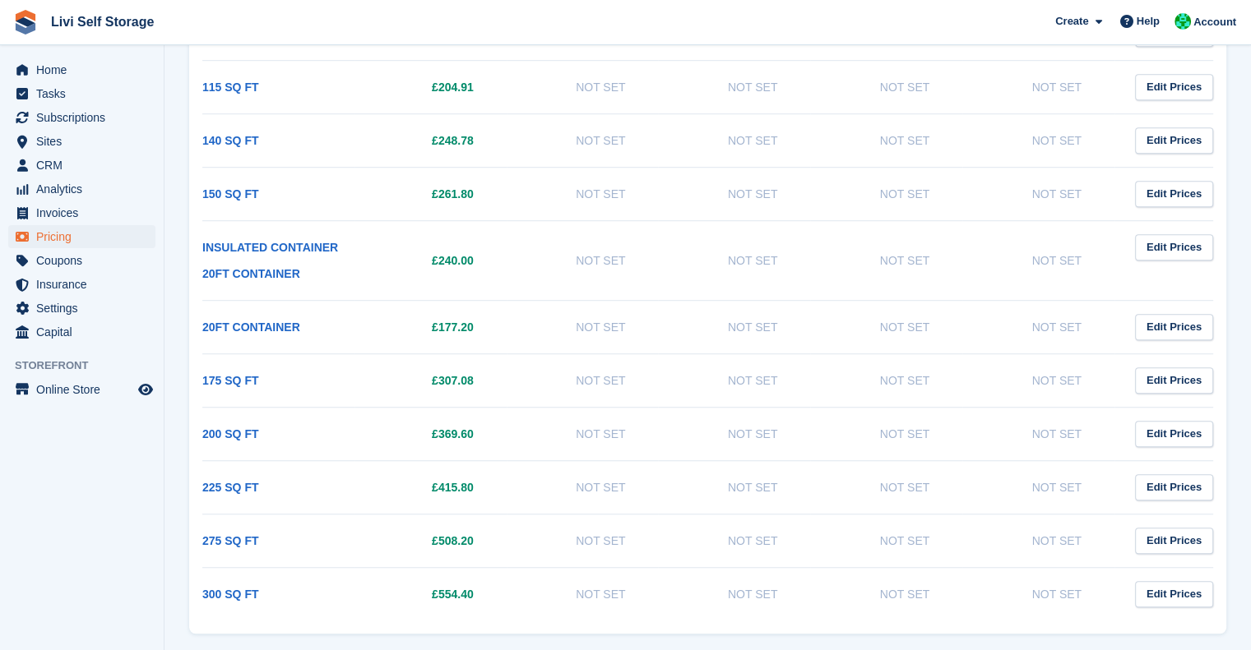
scroll to position [1120, 0]
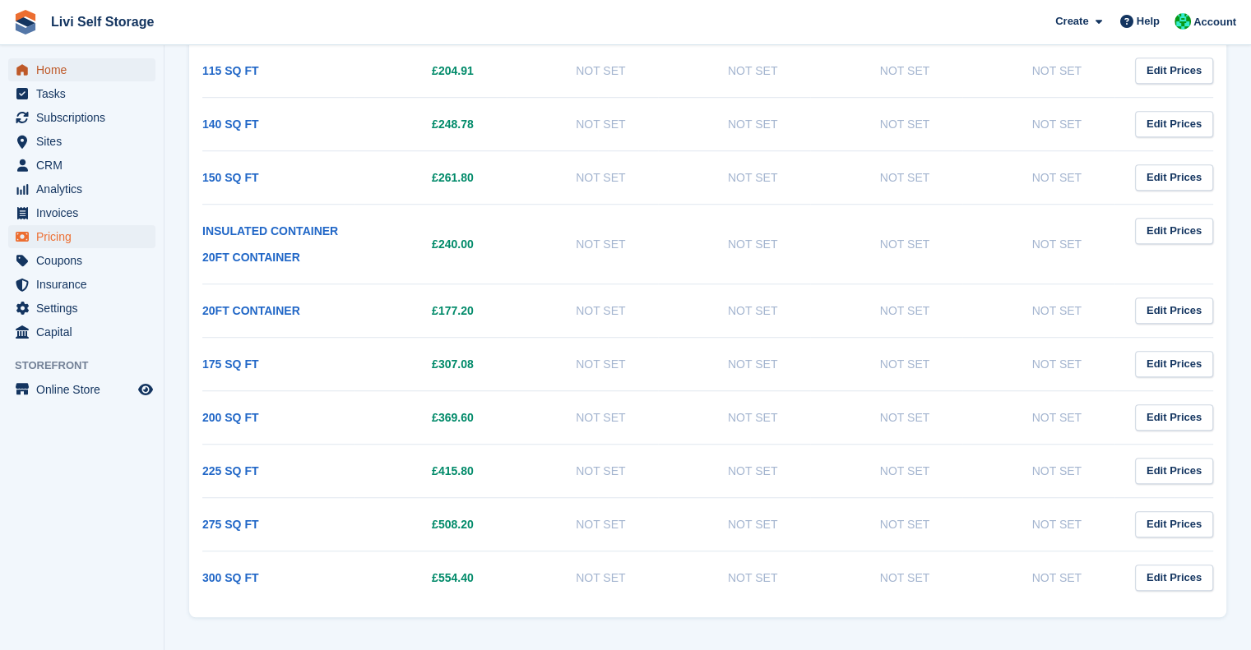
click at [58, 70] on span "Home" at bounding box center [85, 69] width 99 height 23
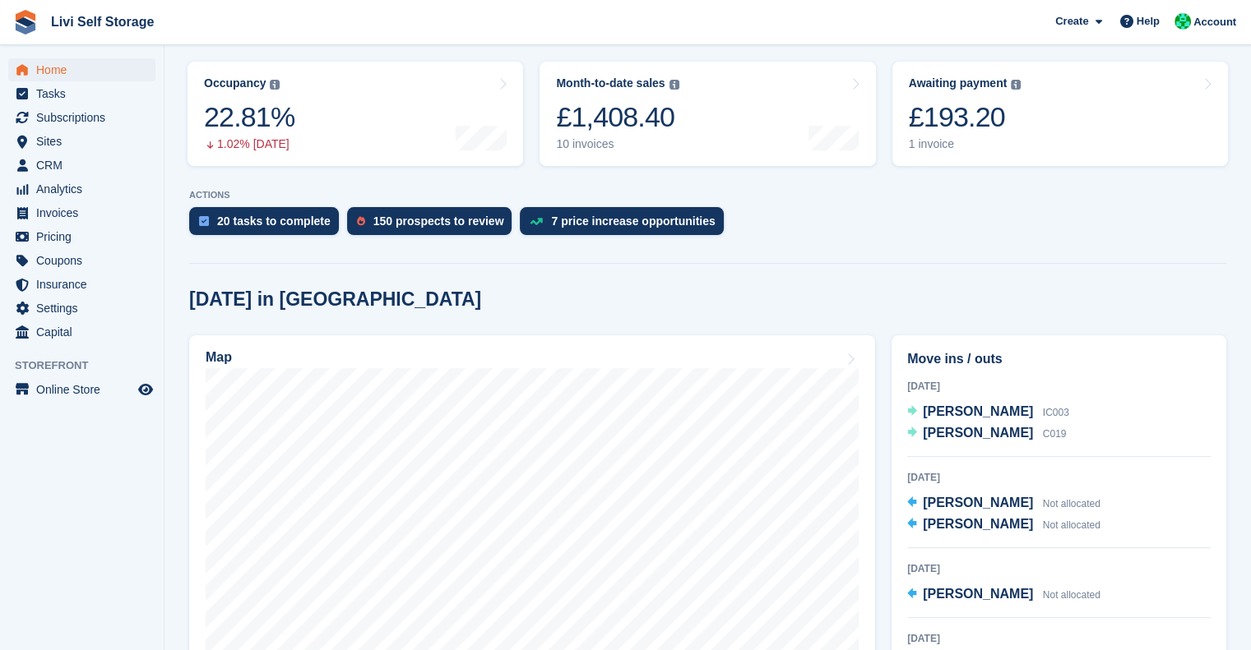
scroll to position [201, 0]
click at [56, 101] on span "Tasks" at bounding box center [85, 93] width 99 height 23
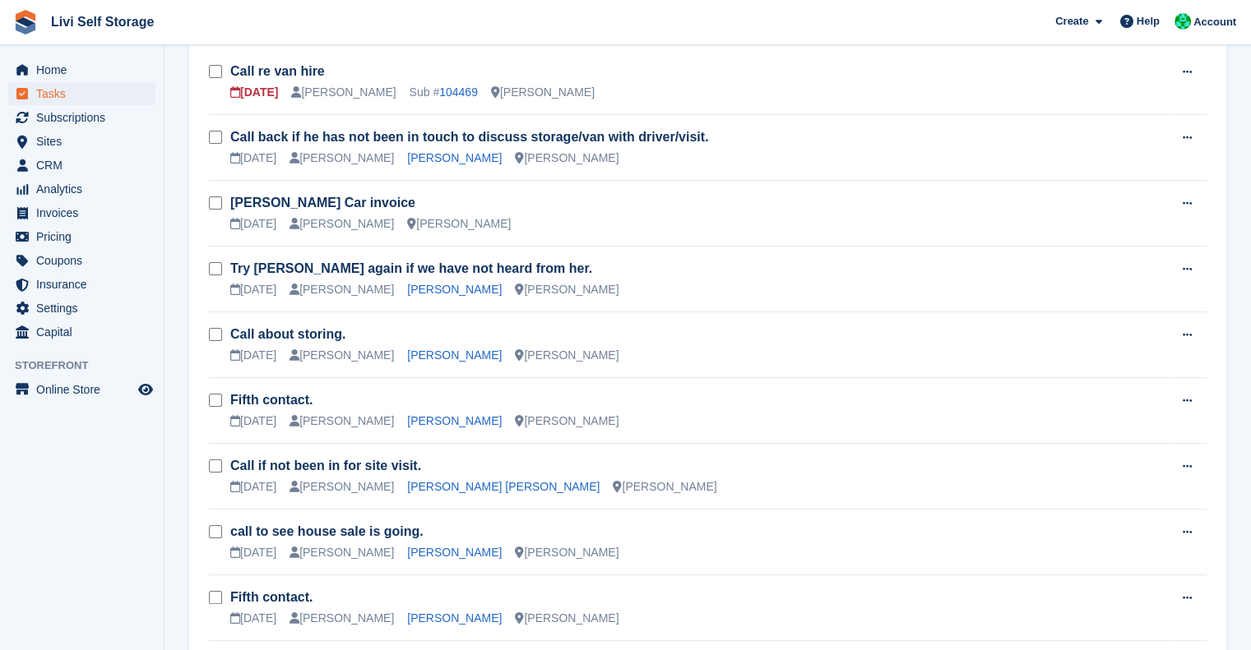
scroll to position [187, 0]
